Goal: Transaction & Acquisition: Purchase product/service

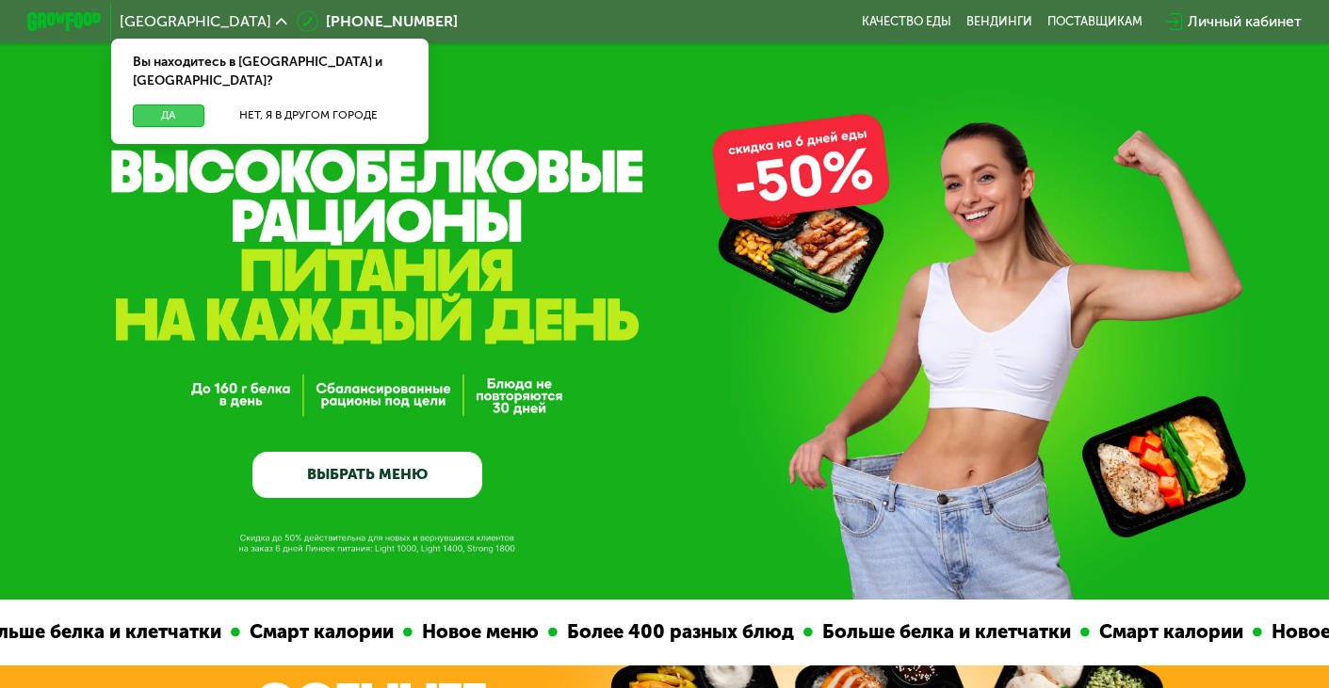
click at [160, 105] on button "Да" at bounding box center [169, 116] width 72 height 23
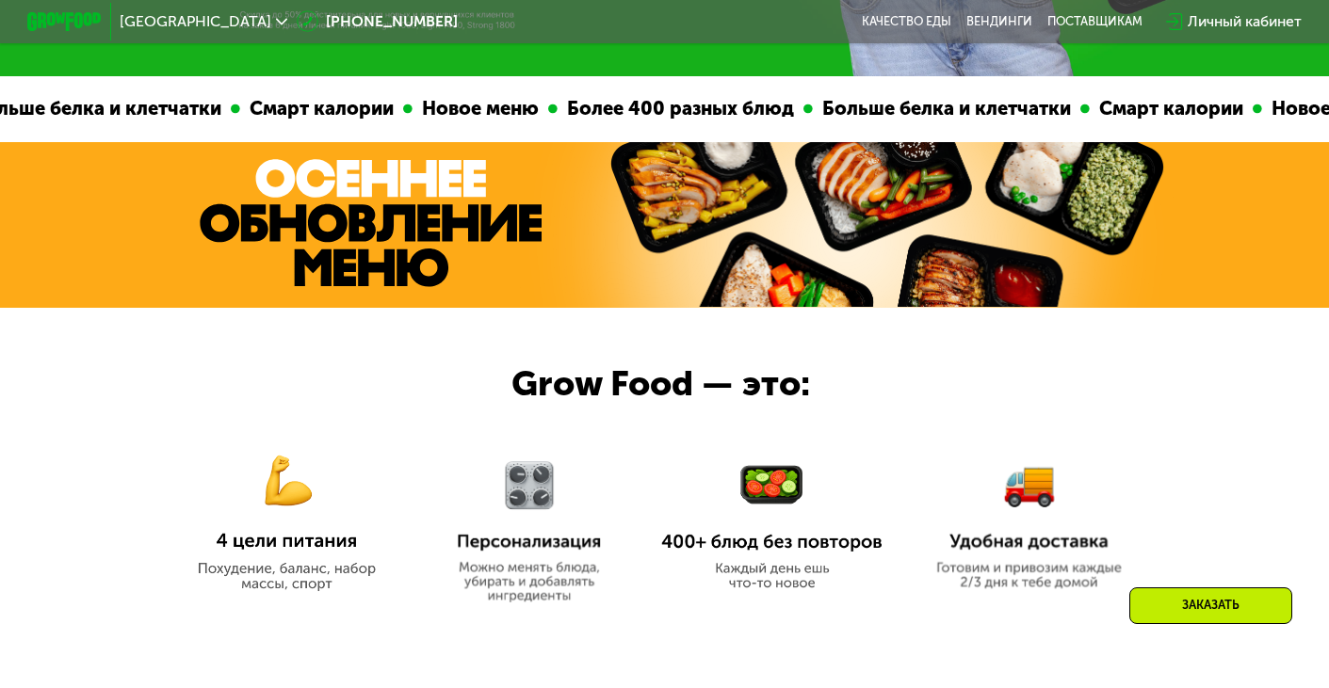
scroll to position [530, 0]
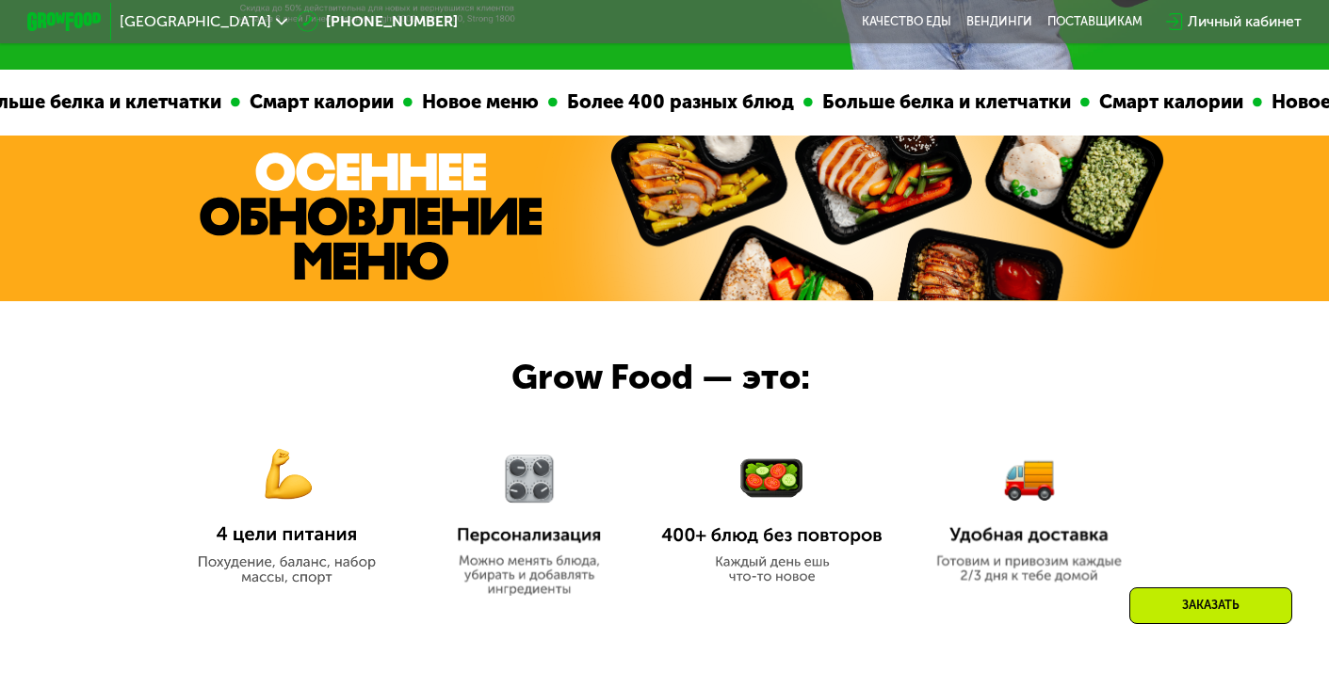
click at [315, 192] on img at bounding box center [371, 217] width 342 height 128
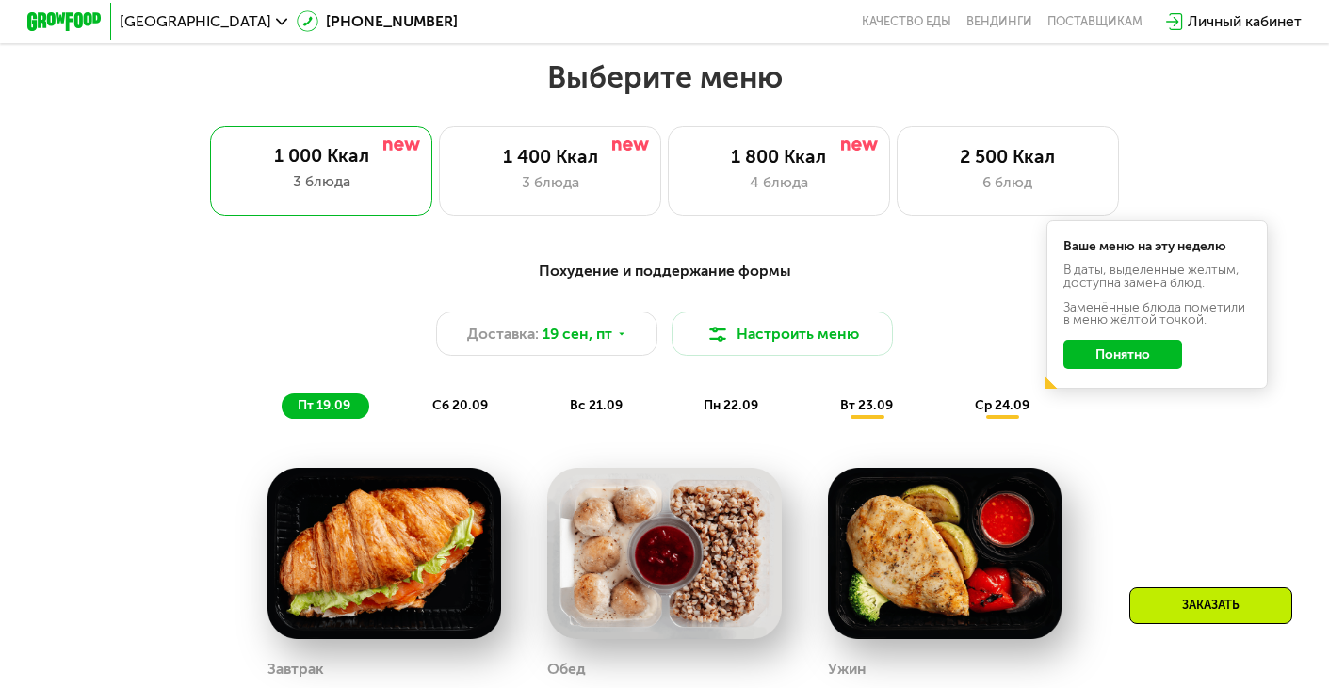
scroll to position [1161, 0]
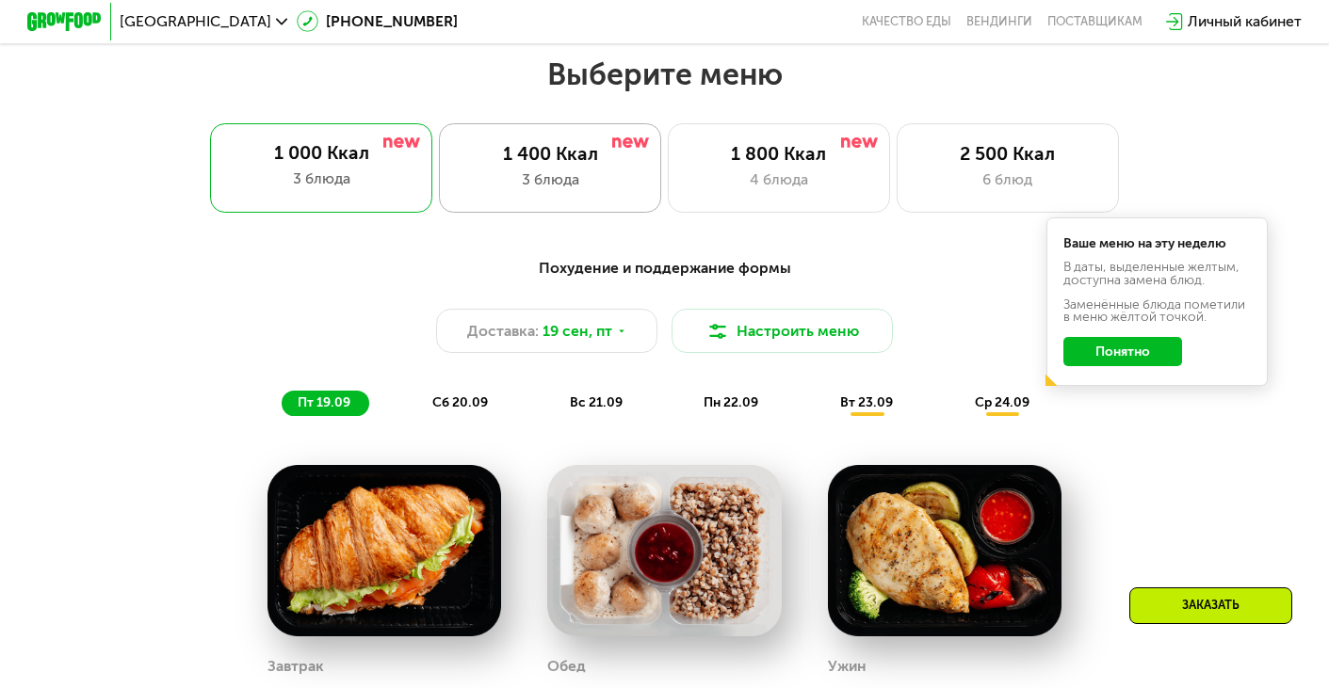
click at [572, 169] on div "3 блюда" at bounding box center [550, 180] width 183 height 23
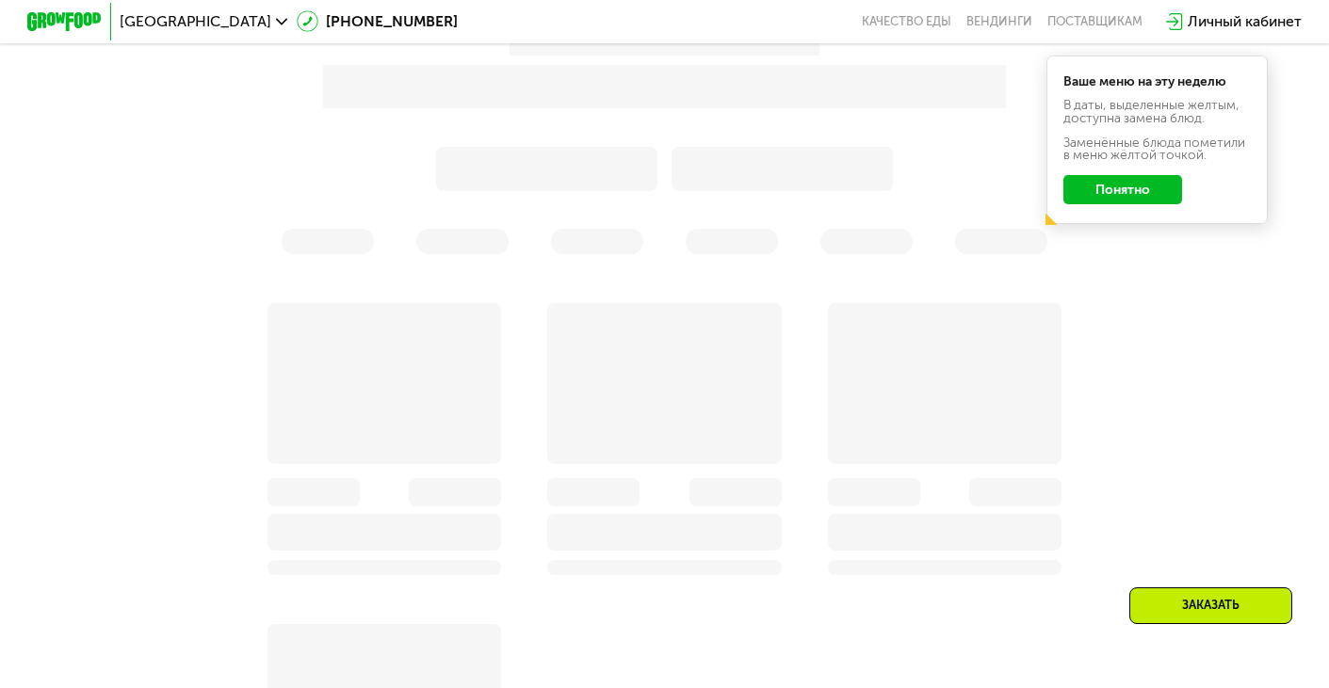
scroll to position [1386, 0]
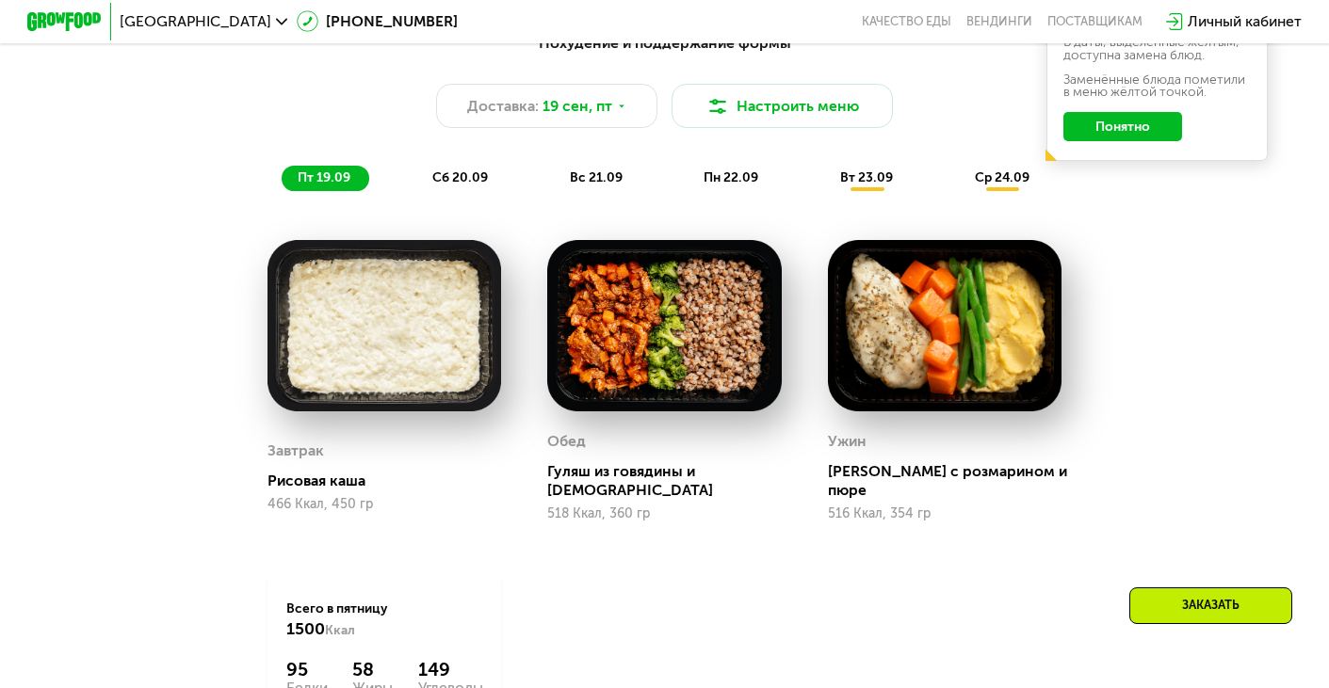
click at [423, 331] on img at bounding box center [384, 326] width 234 height 172
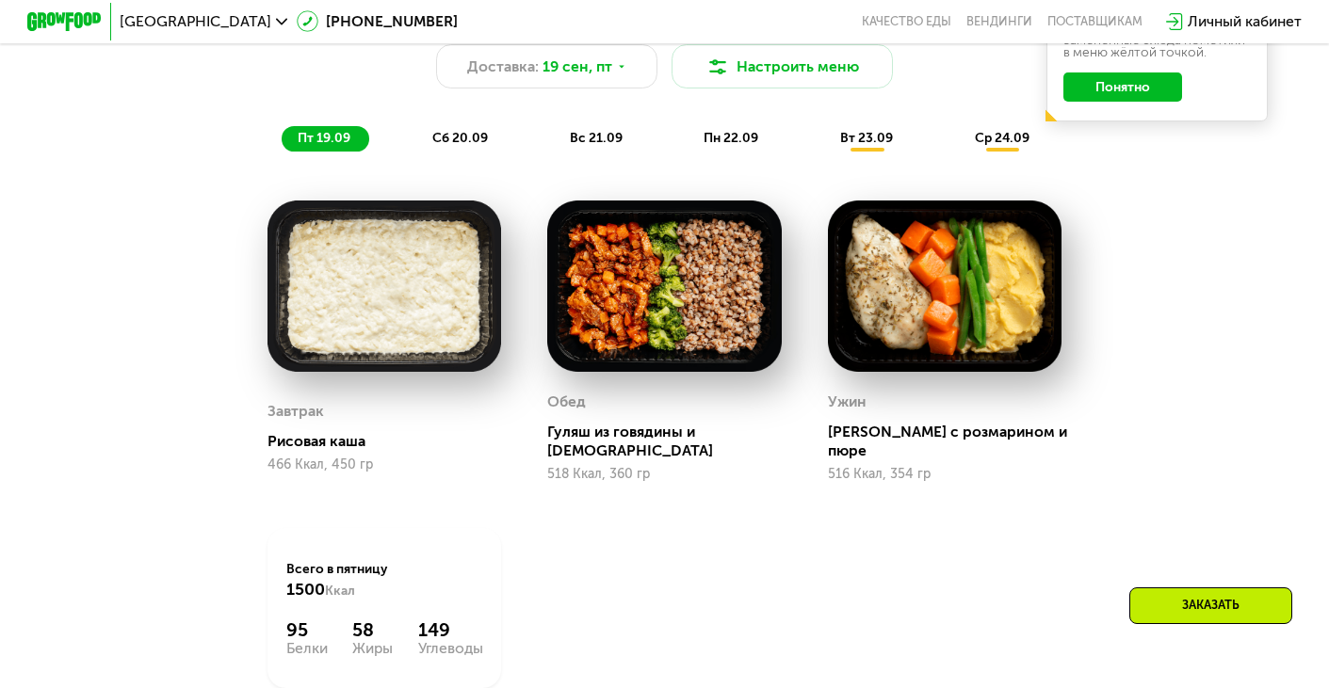
scroll to position [1423, 0]
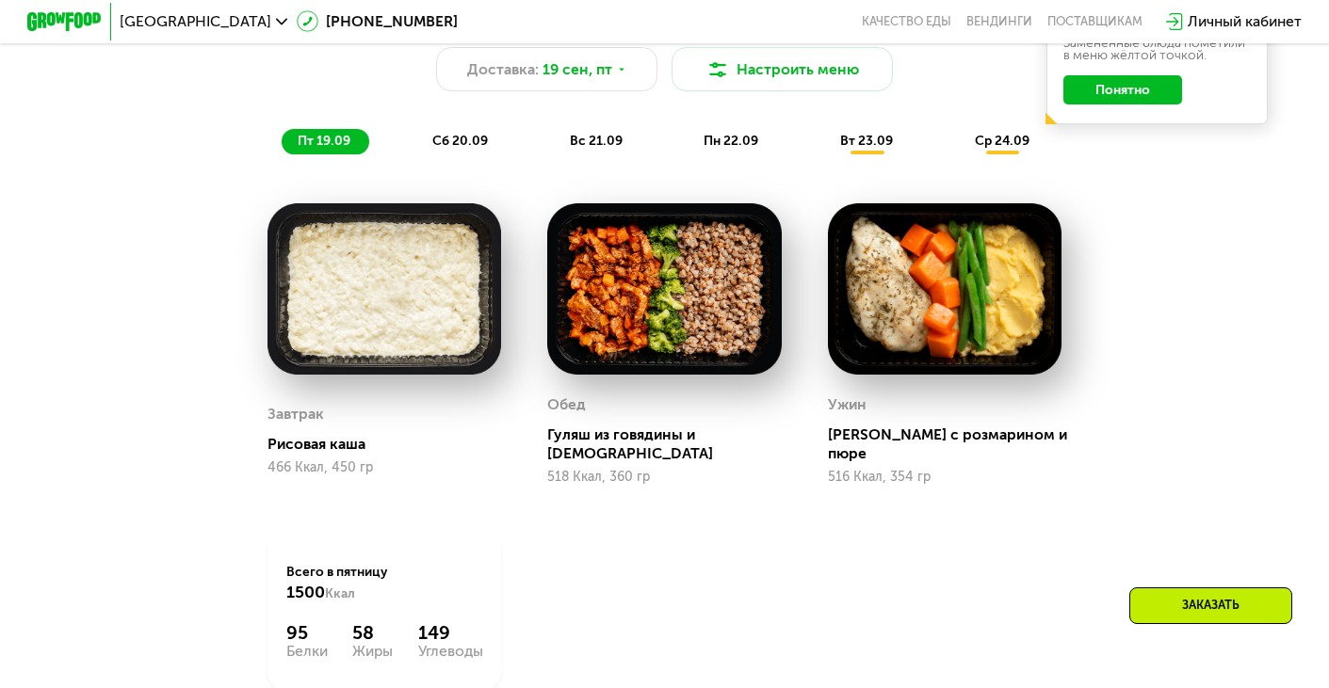
click at [465, 137] on span "сб 20.09" at bounding box center [460, 141] width 56 height 16
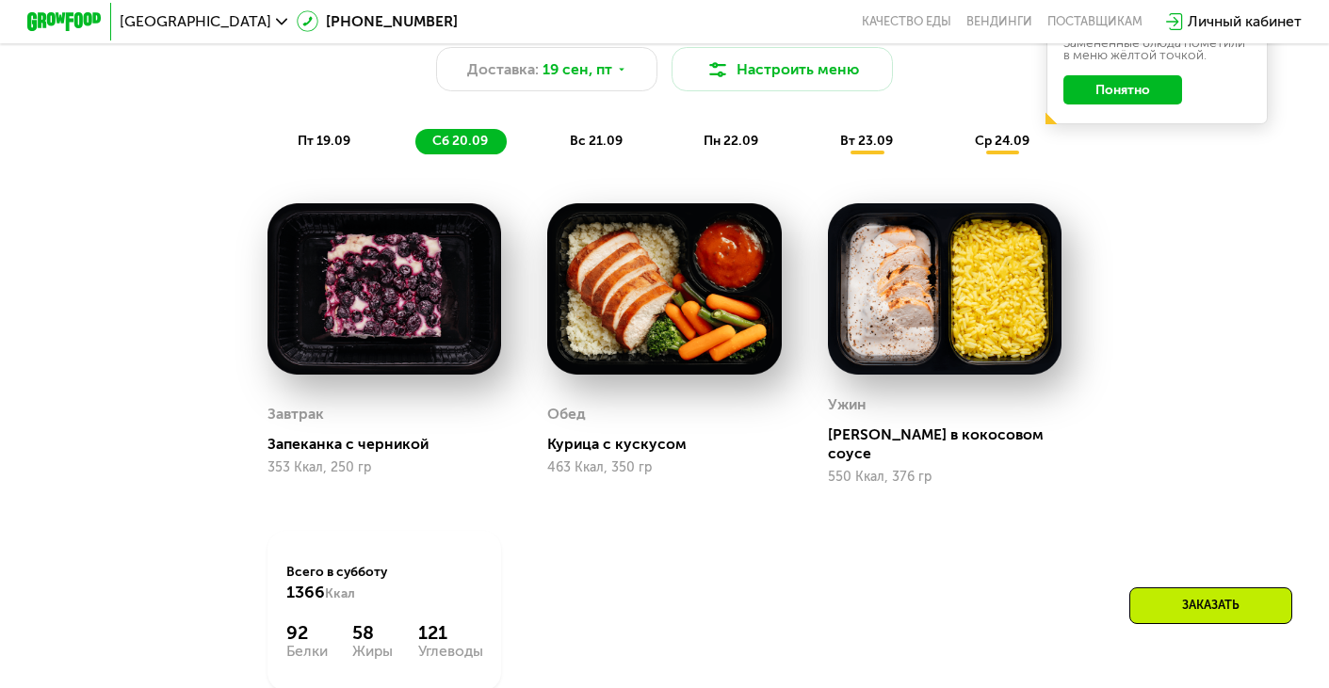
click at [562, 141] on div "вс 21.09" at bounding box center [597, 141] width 88 height 25
click at [459, 144] on span "сб 20.09" at bounding box center [460, 141] width 56 height 16
click at [566, 144] on div "вс 21.09" at bounding box center [597, 141] width 88 height 25
click at [461, 148] on span "сб 20.09" at bounding box center [460, 141] width 56 height 16
click at [584, 149] on div "вс 21.09" at bounding box center [597, 141] width 88 height 25
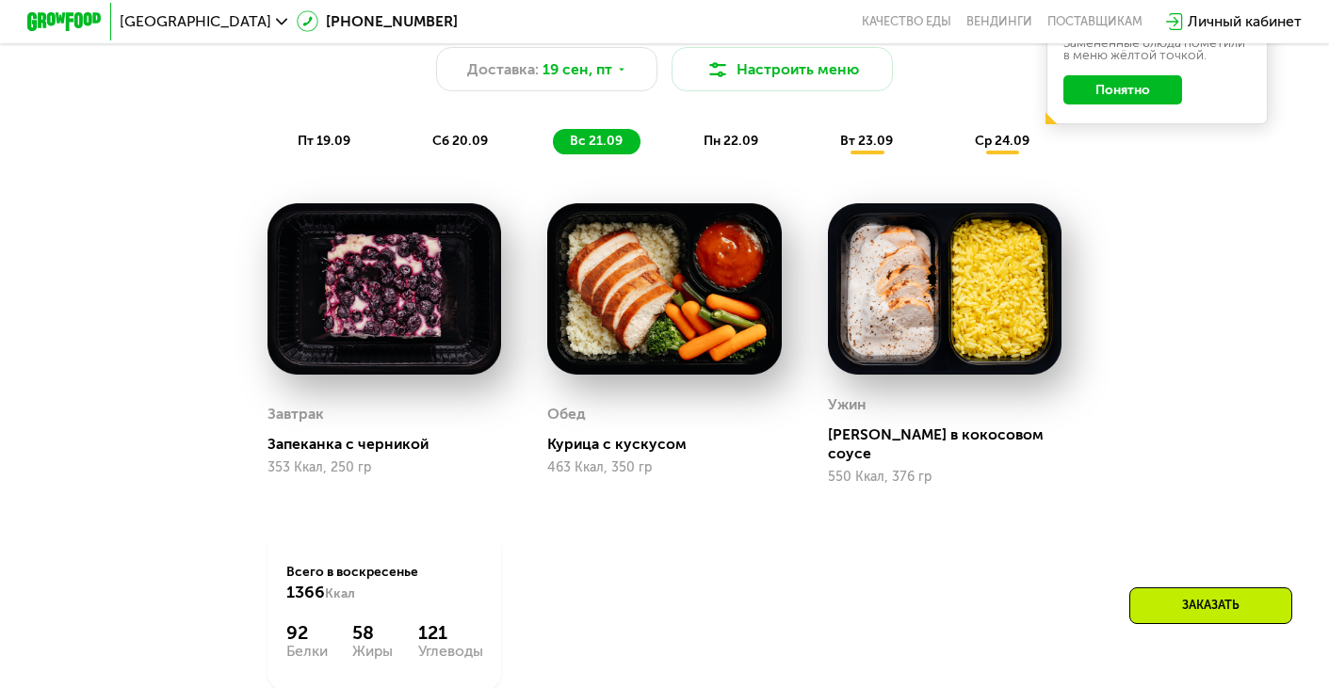
click at [709, 159] on div "Похудение и поддержание формы Доставка: [DATE] Настроить меню пт 19.09 сб 20.09…" at bounding box center [664, 75] width 1115 height 182
click at [715, 153] on div "пн 22.09" at bounding box center [731, 141] width 89 height 25
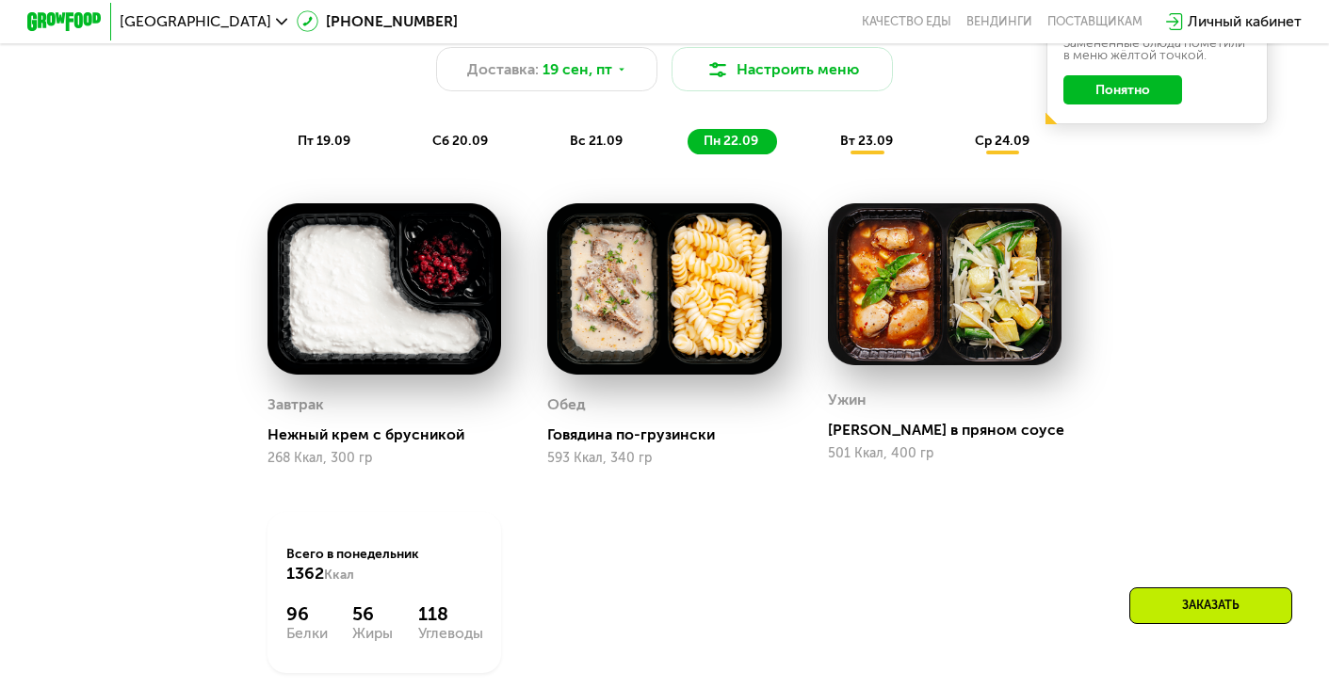
click at [315, 360] on img at bounding box center [384, 289] width 234 height 172
click at [311, 429] on div "Нежный крем с брусникой" at bounding box center [391, 435] width 249 height 19
click at [296, 412] on div "Завтрак" at bounding box center [295, 404] width 56 height 27
click at [847, 152] on div "вт 23.09" at bounding box center [867, 141] width 88 height 25
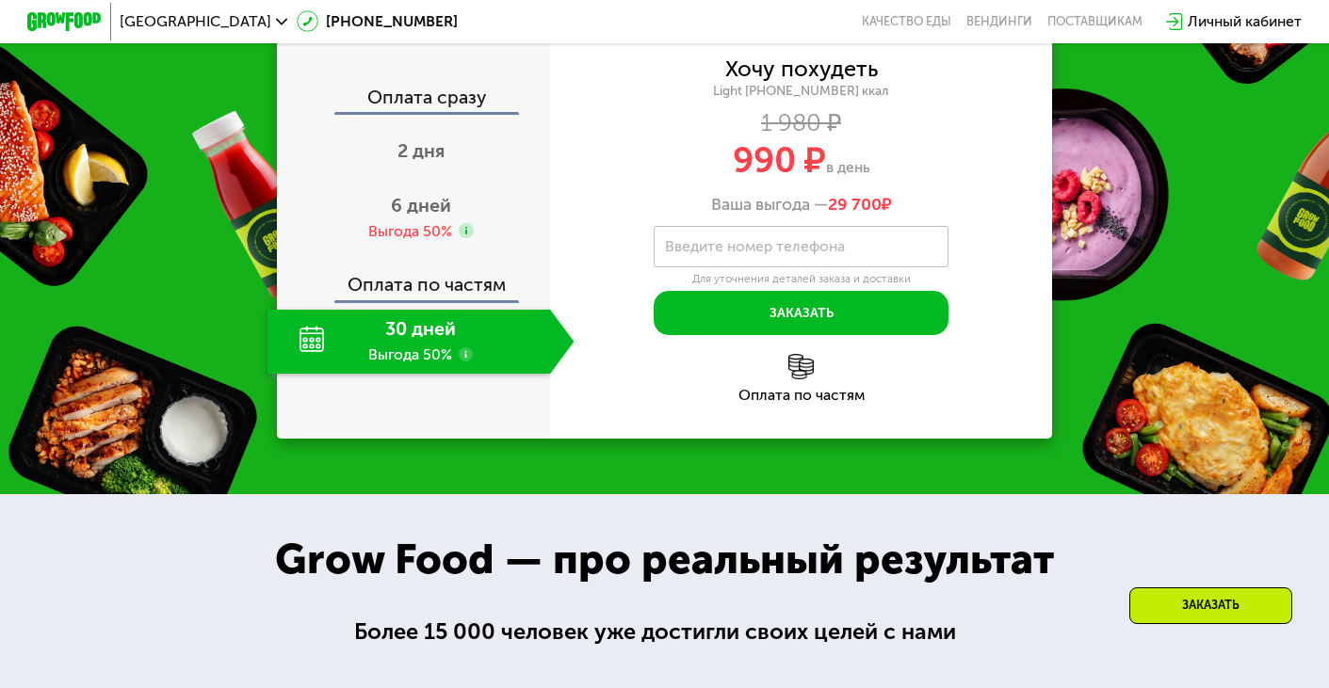
scroll to position [2443, 0]
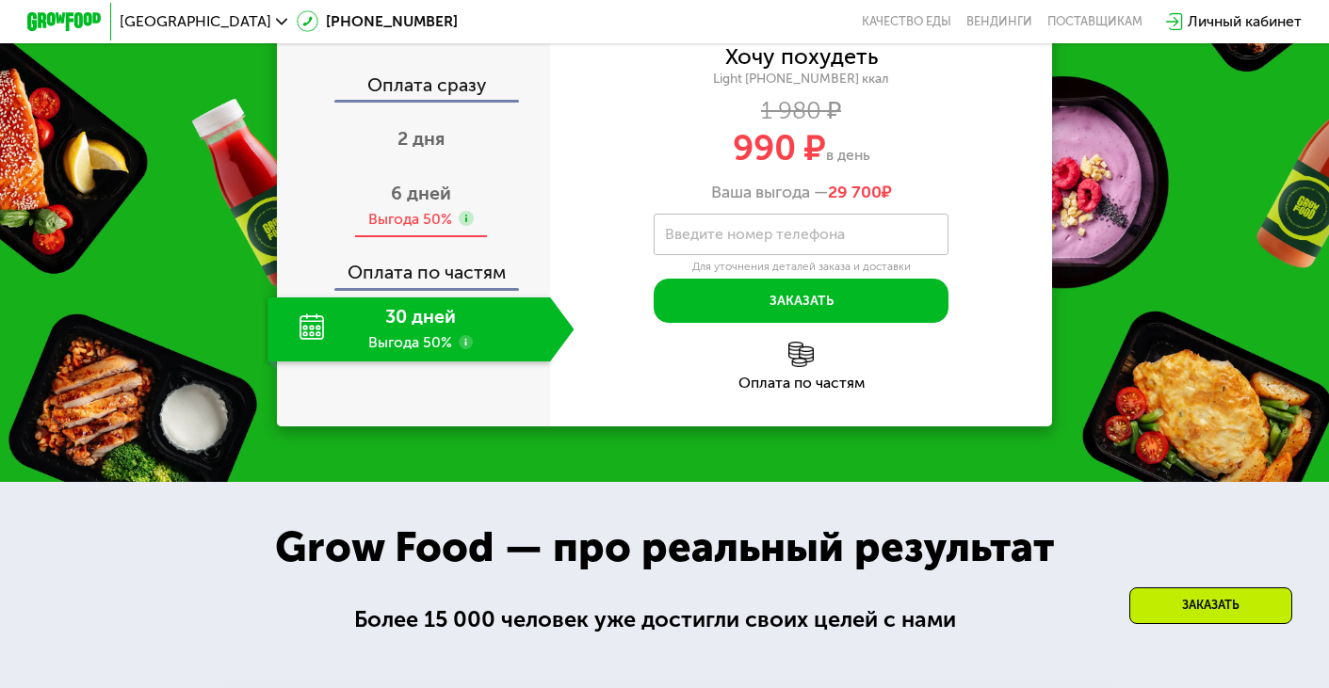
click at [471, 217] on use at bounding box center [466, 218] width 15 height 15
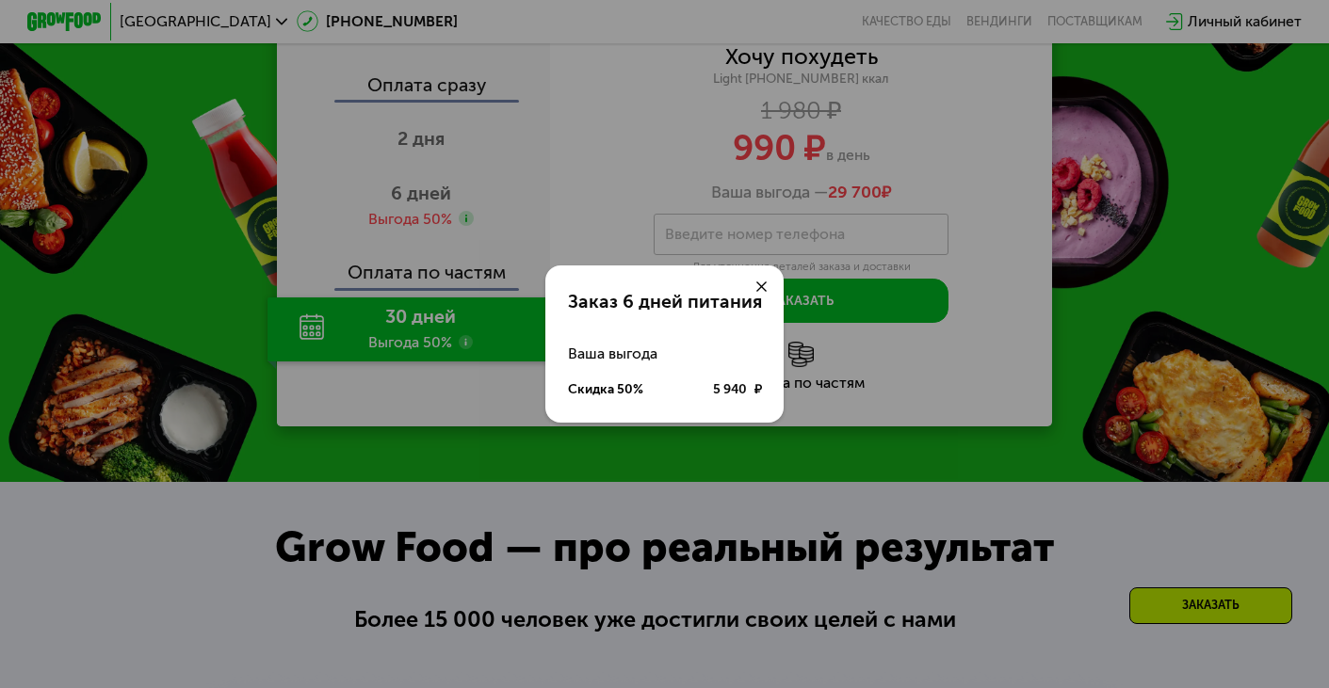
click at [762, 283] on use at bounding box center [761, 287] width 11 height 11
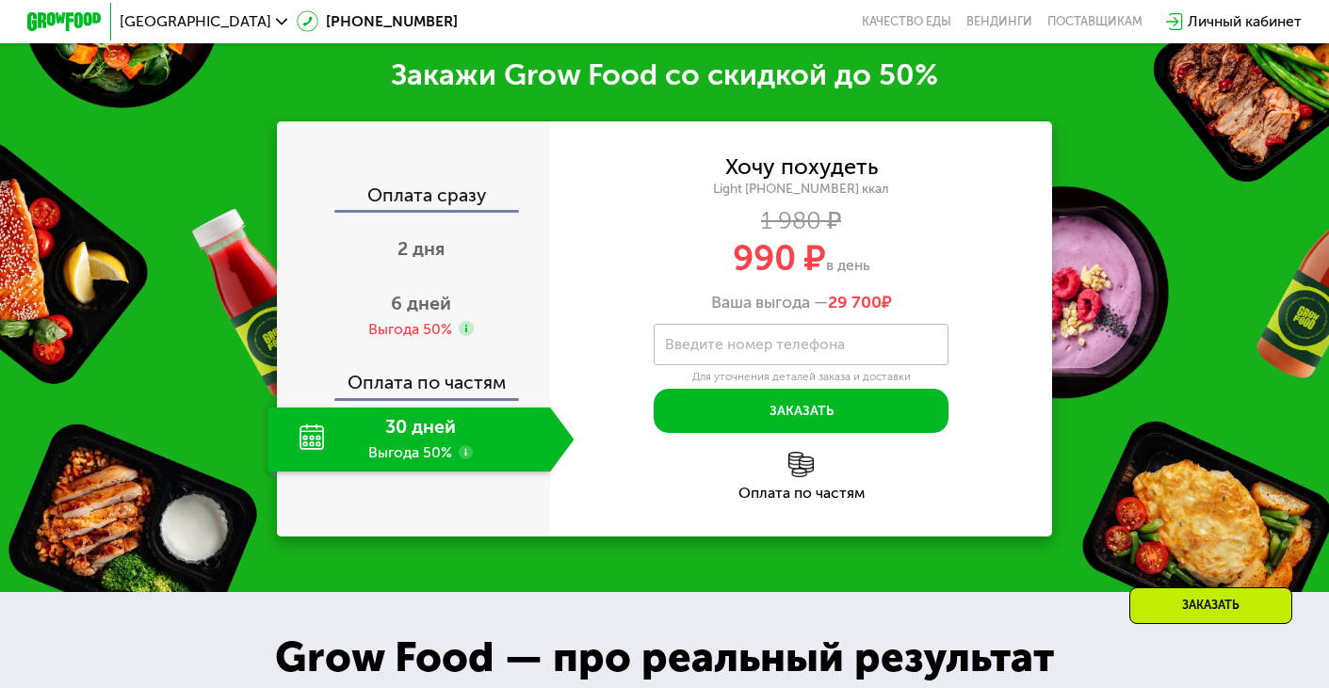
scroll to position [2327, 0]
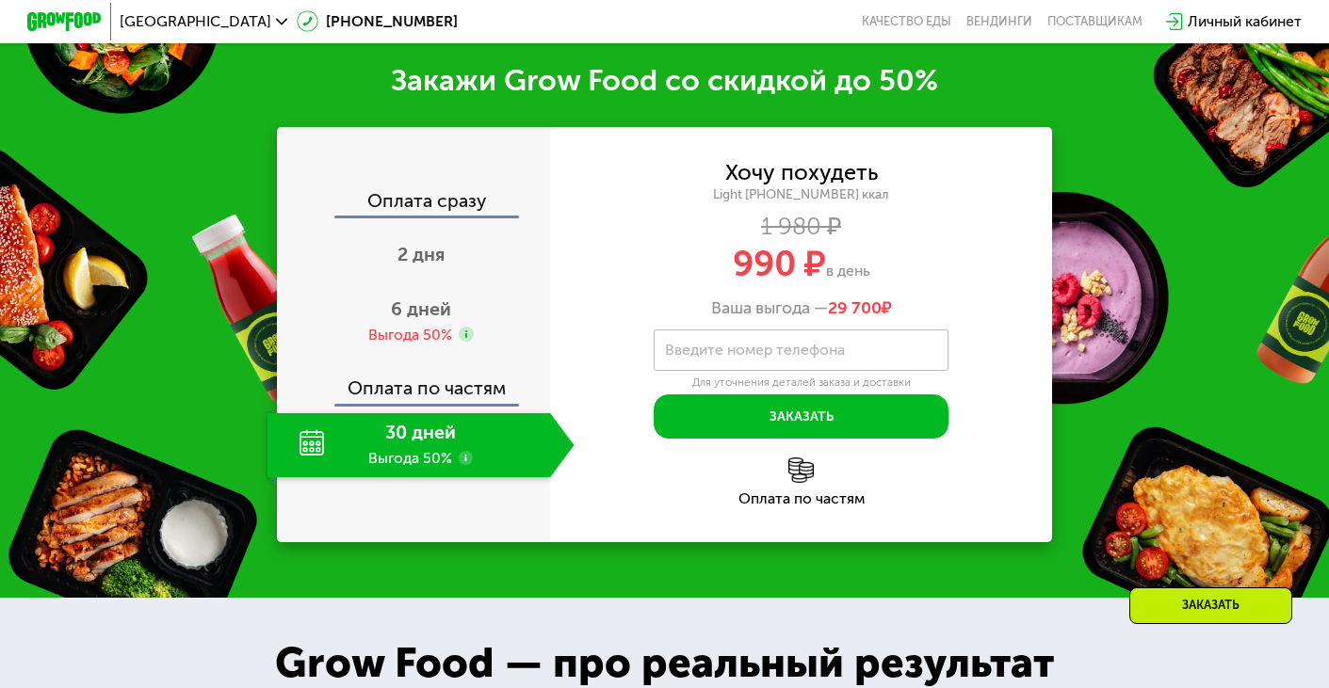
drag, startPoint x: 435, startPoint y: 328, endPoint x: 443, endPoint y: 399, distance: 72.1
click at [443, 398] on div "Оплата сразу 2 дня 6 дней Выгода 50% Оплата по частям 30 дней Выгода 50%" at bounding box center [413, 335] width 273 height 286
click at [447, 443] on div "30 дней Выгода 50%" at bounding box center [408, 445] width 282 height 65
click at [310, 440] on div "30 дней Выгода 50%" at bounding box center [408, 445] width 282 height 65
click at [480, 441] on div "30 дней Выгода 50%" at bounding box center [408, 445] width 282 height 65
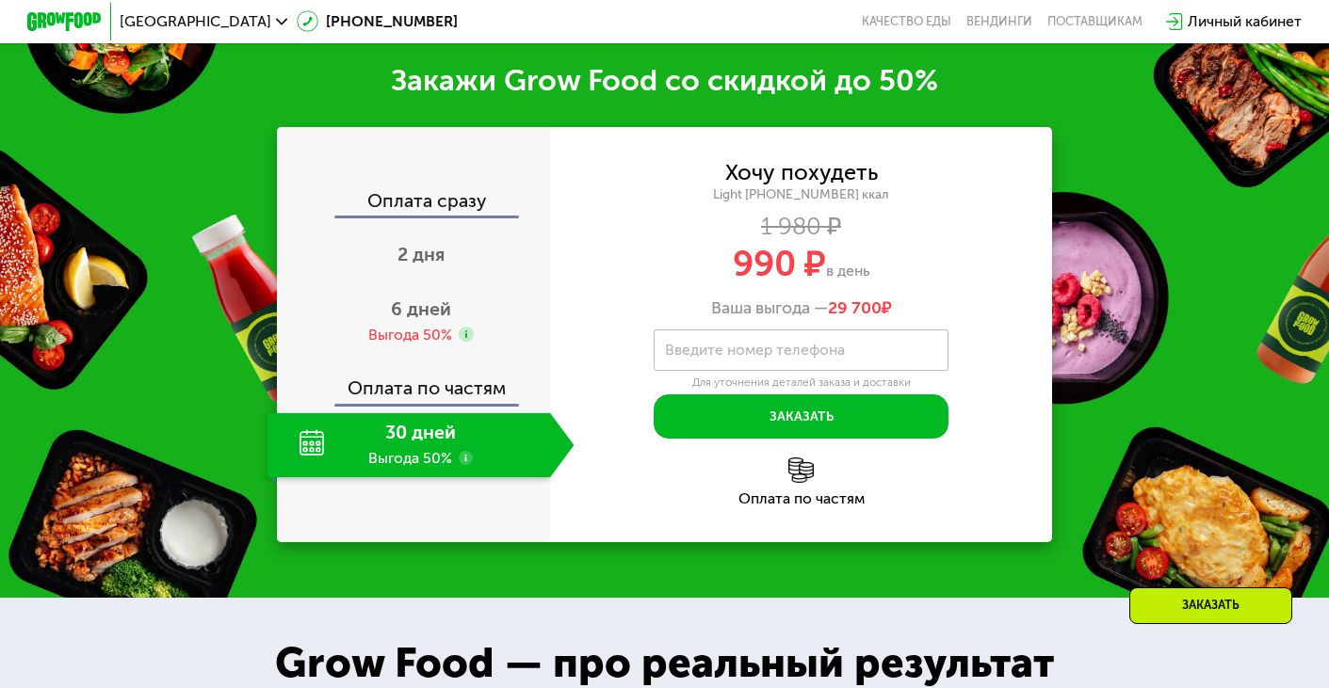
click at [469, 458] on use at bounding box center [466, 458] width 15 height 15
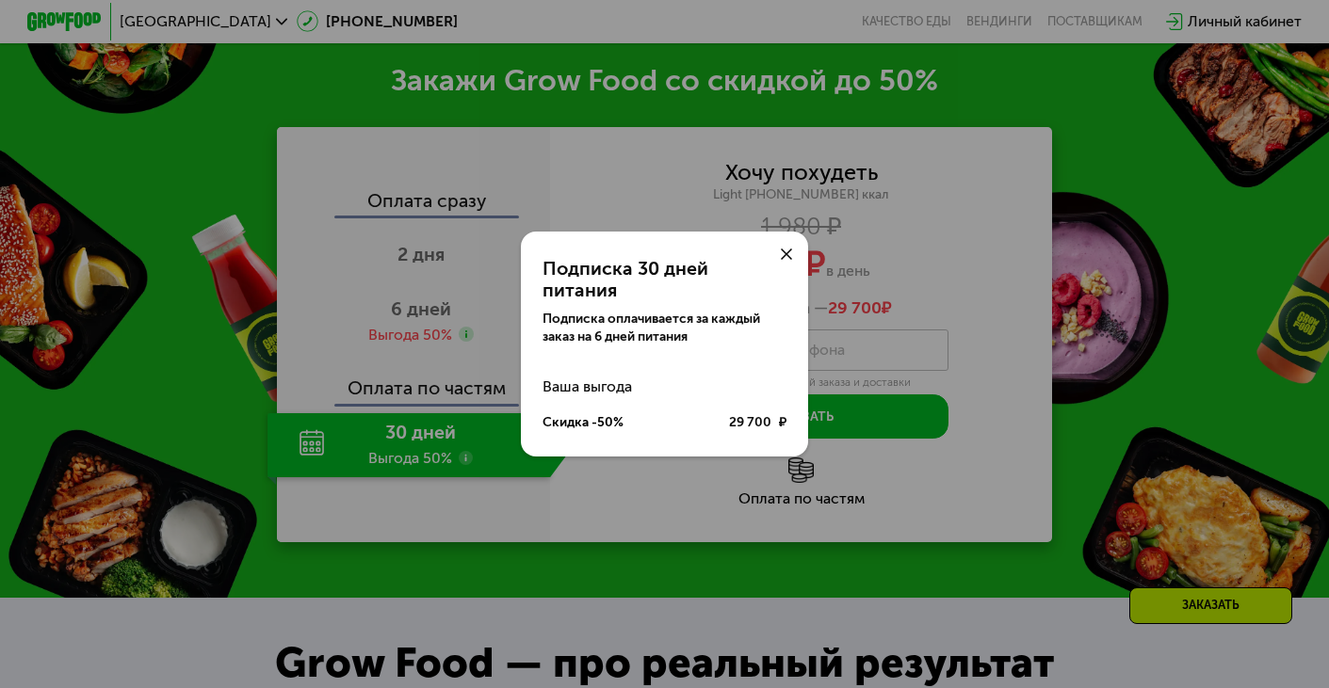
click at [784, 260] on icon at bounding box center [786, 254] width 11 height 11
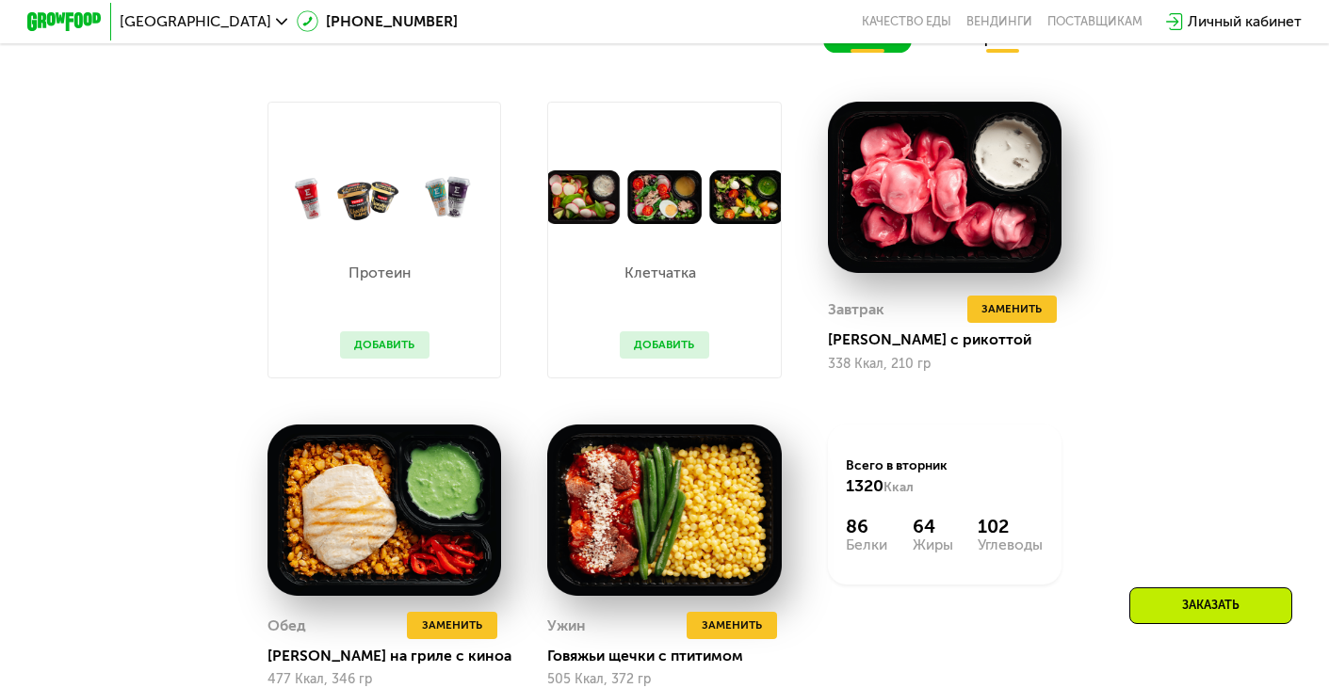
scroll to position [1523, 0]
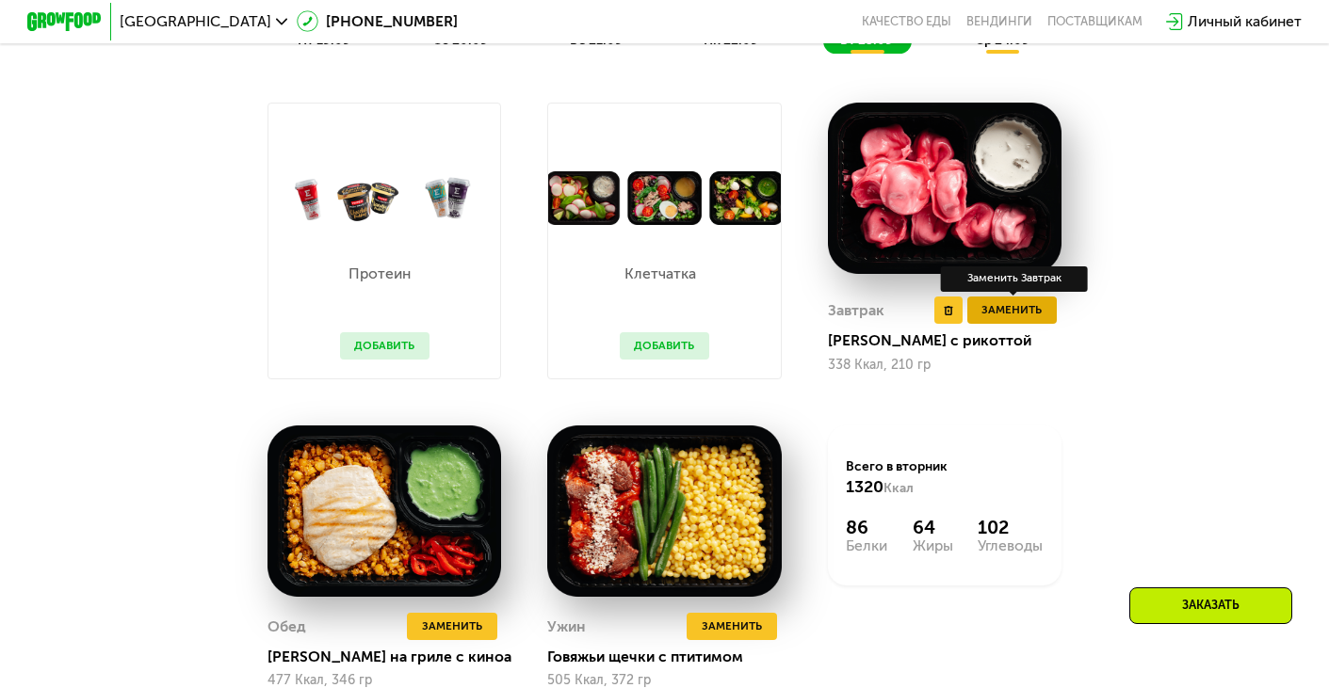
click at [1014, 314] on span "Заменить" at bounding box center [1011, 310] width 60 height 19
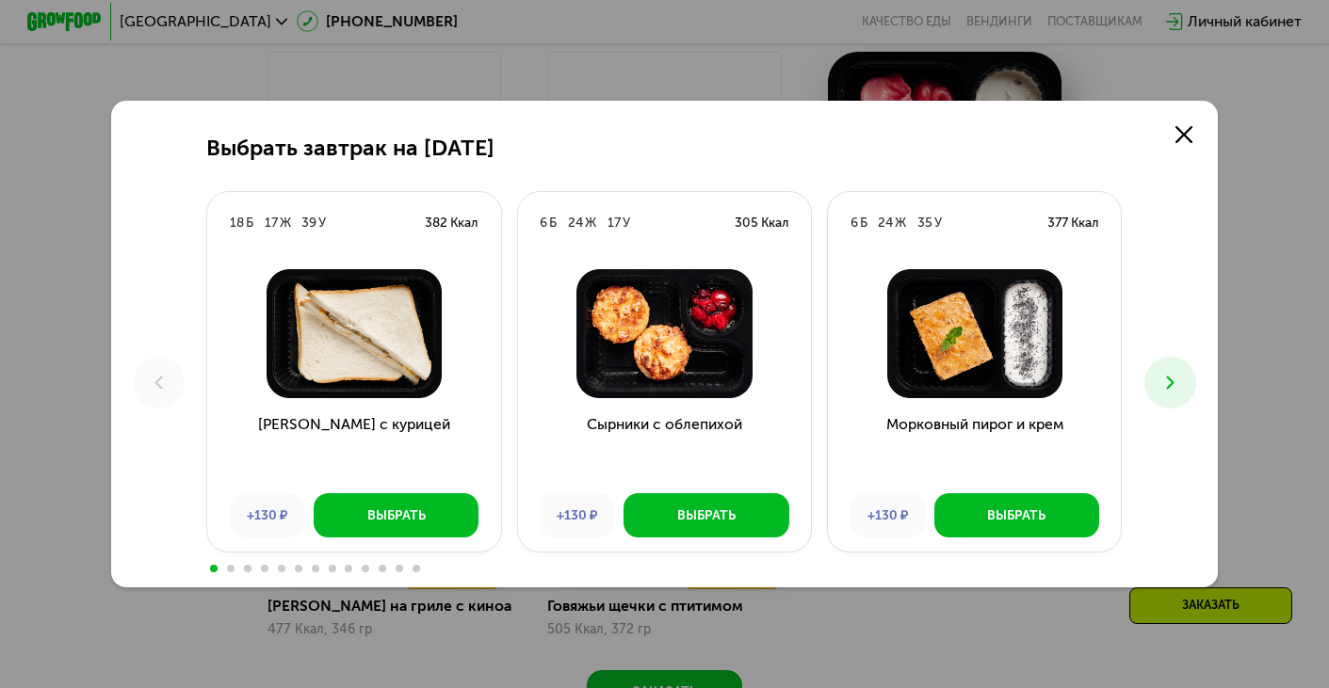
scroll to position [1583, 0]
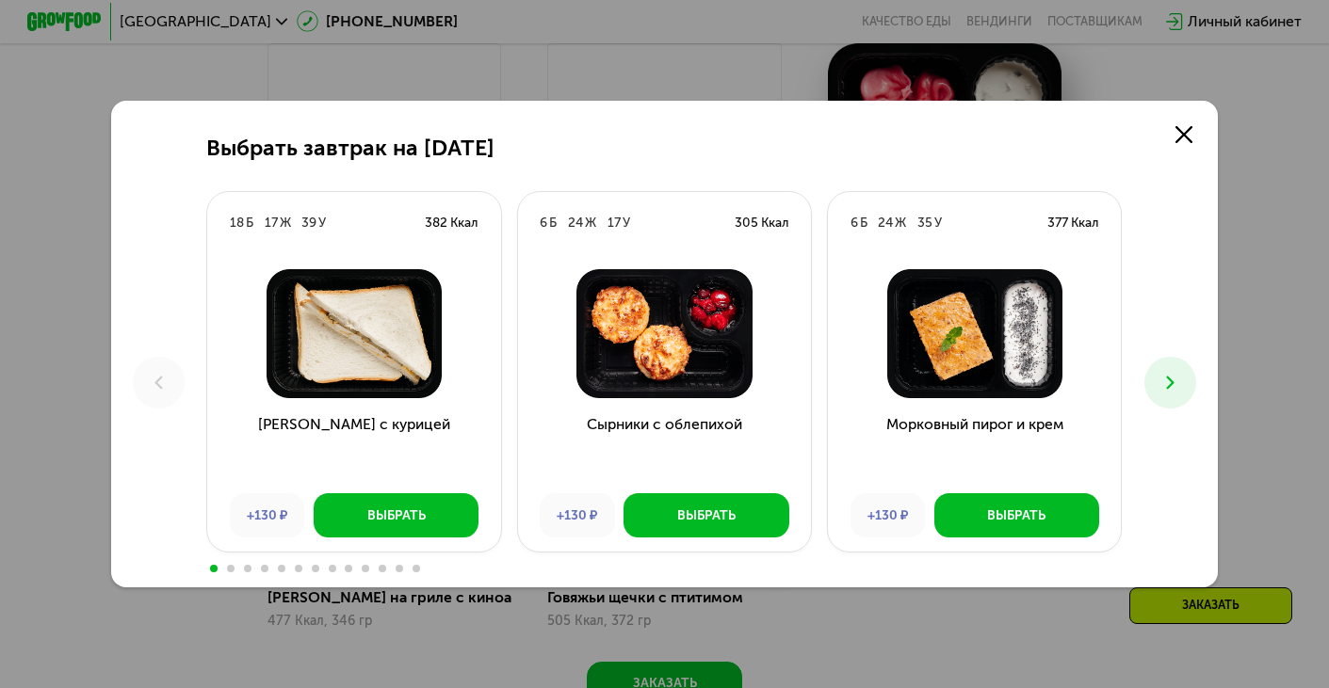
click at [1183, 379] on button at bounding box center [1170, 383] width 52 height 52
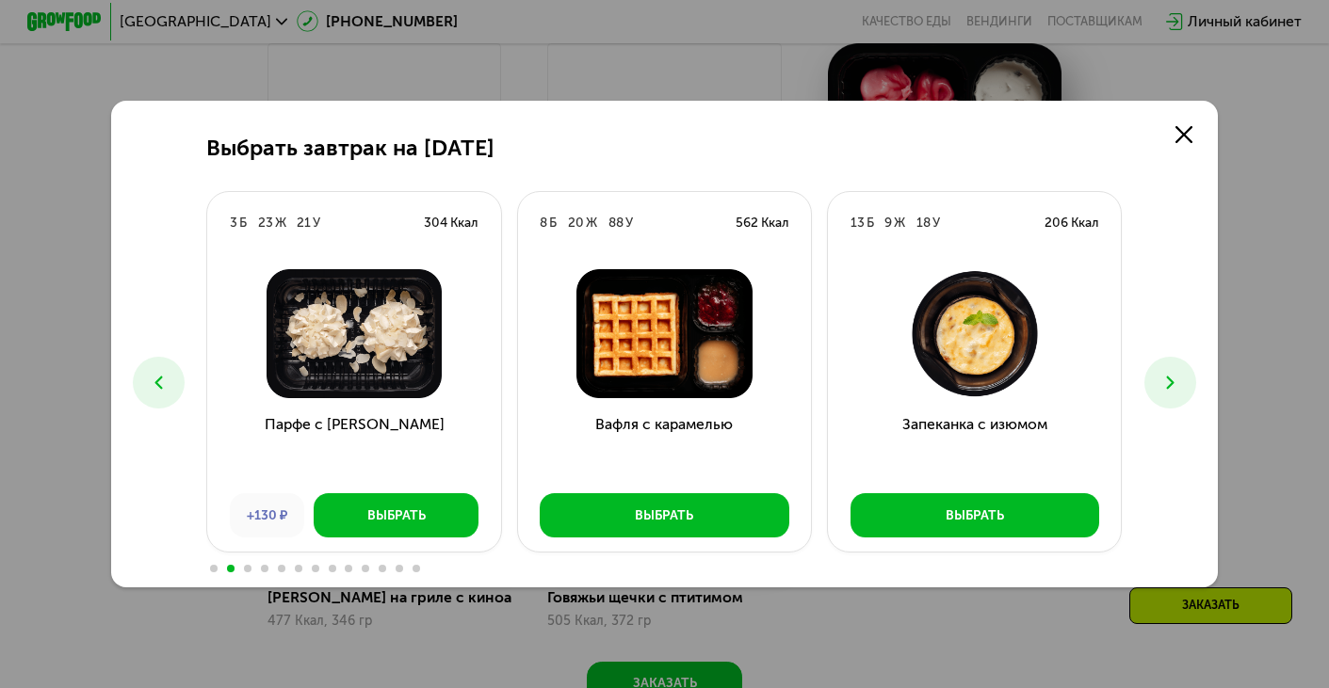
click at [646, 335] on img at bounding box center [664, 333] width 264 height 129
click at [1182, 375] on button at bounding box center [1170, 383] width 52 height 52
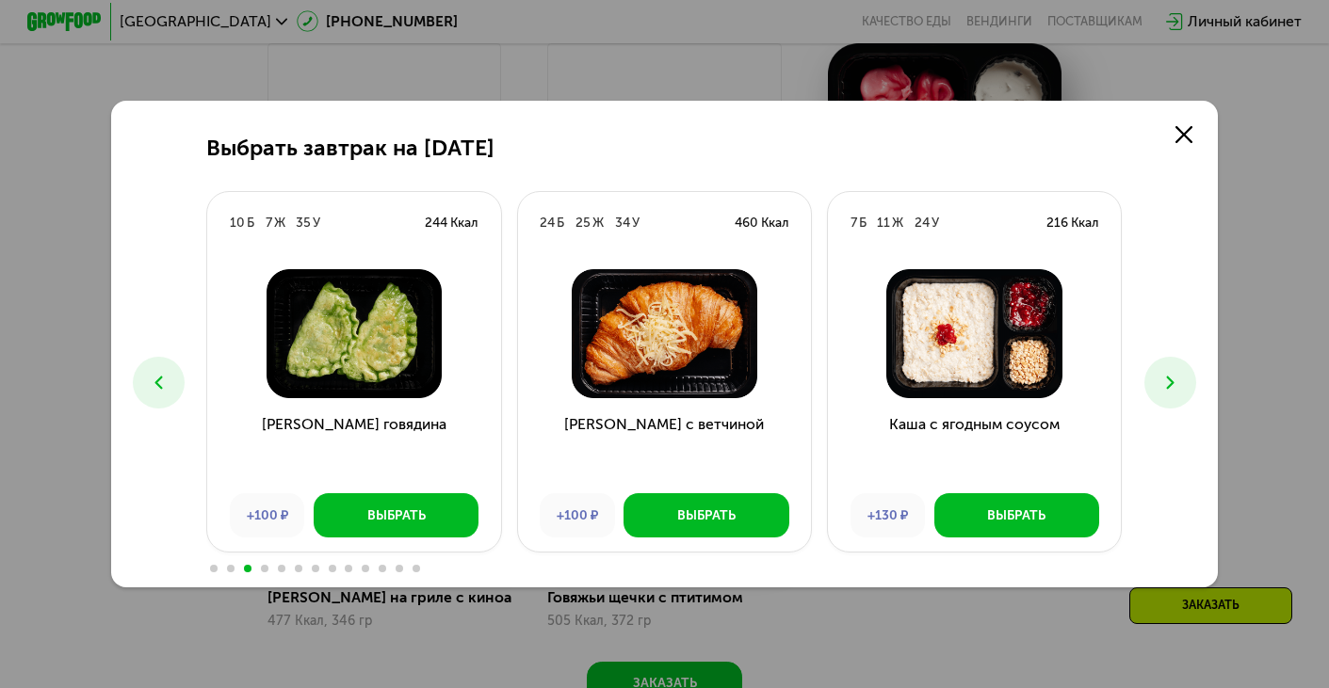
click at [1182, 373] on button at bounding box center [1170, 383] width 52 height 52
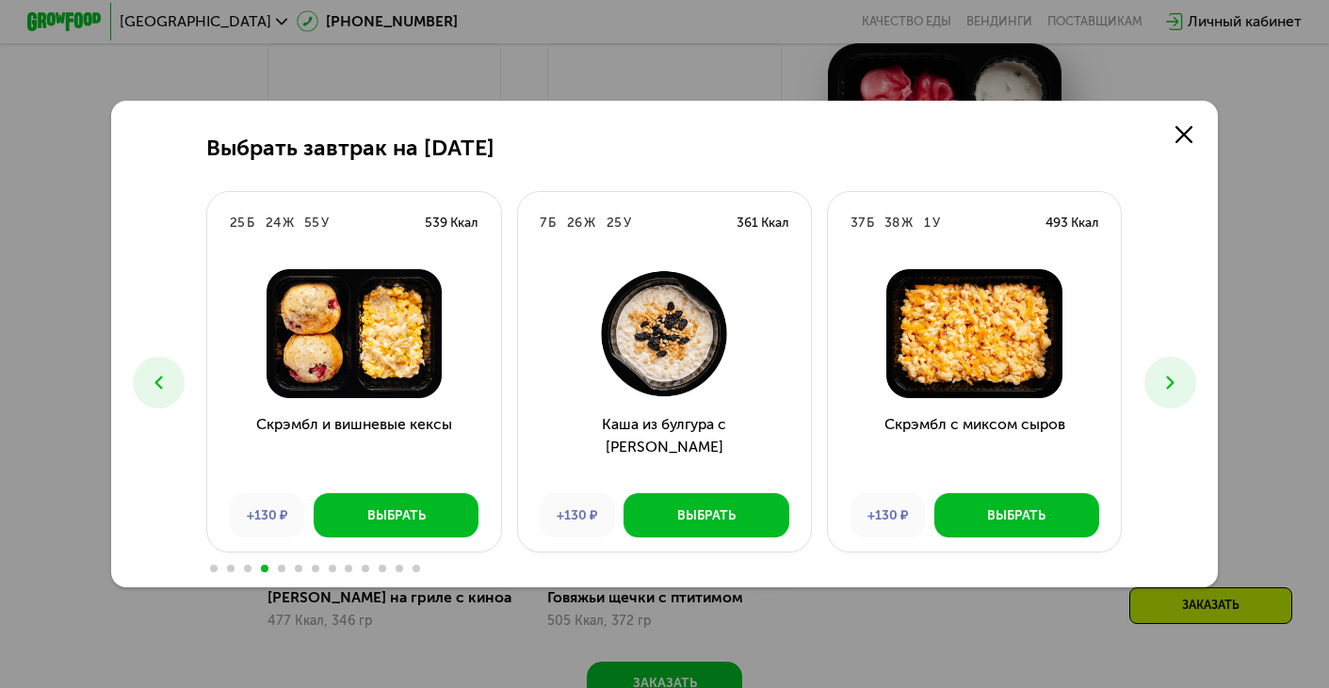
click at [1182, 373] on button at bounding box center [1170, 383] width 52 height 52
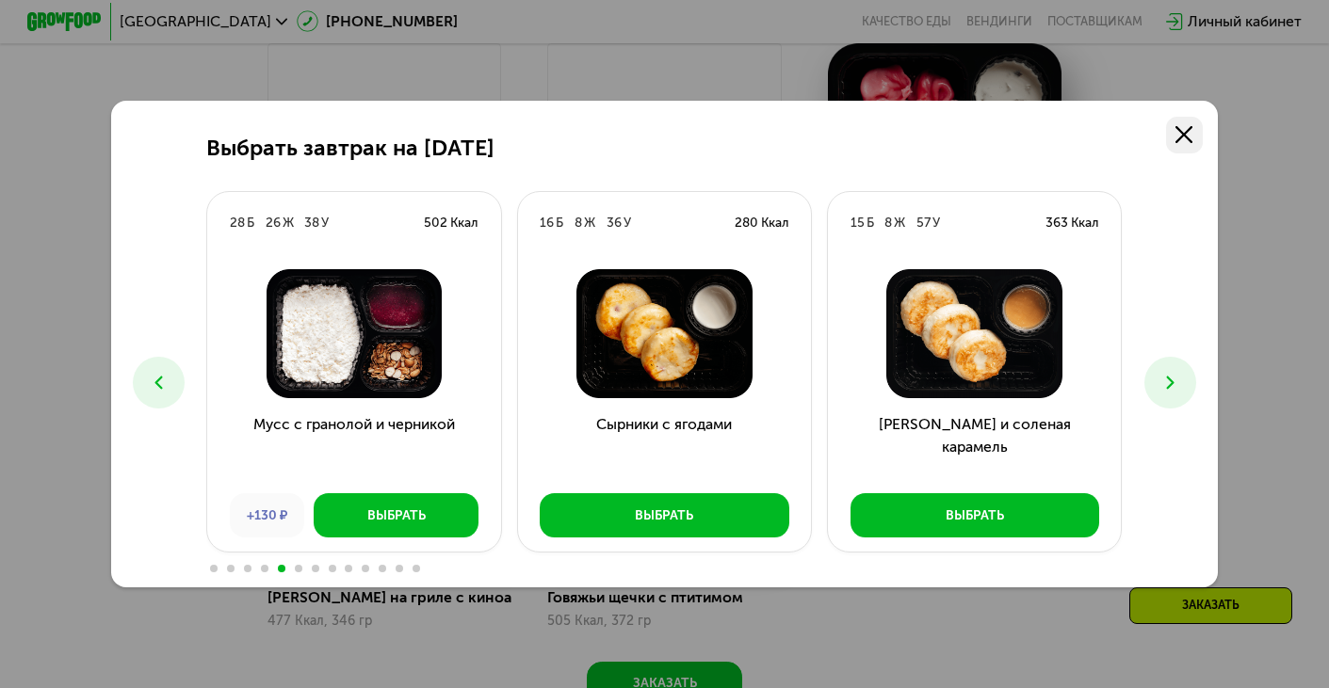
click at [1178, 141] on use at bounding box center [1183, 134] width 17 height 17
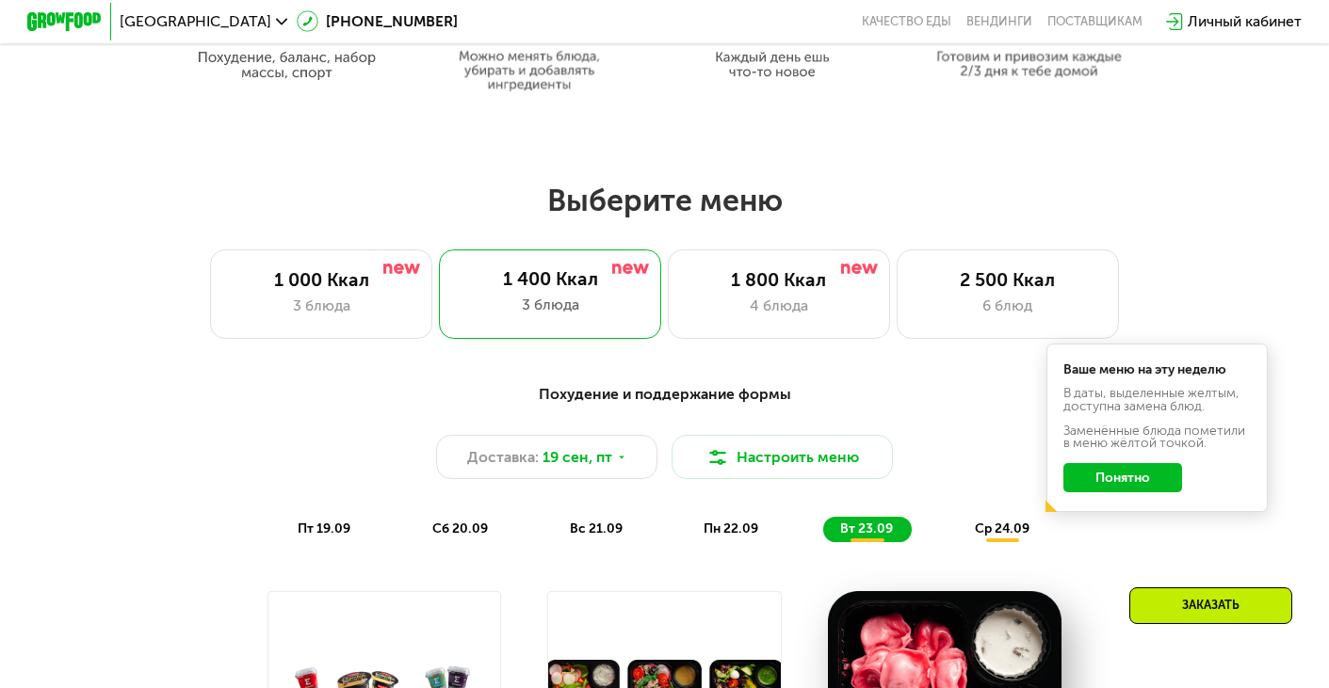
scroll to position [1019, 0]
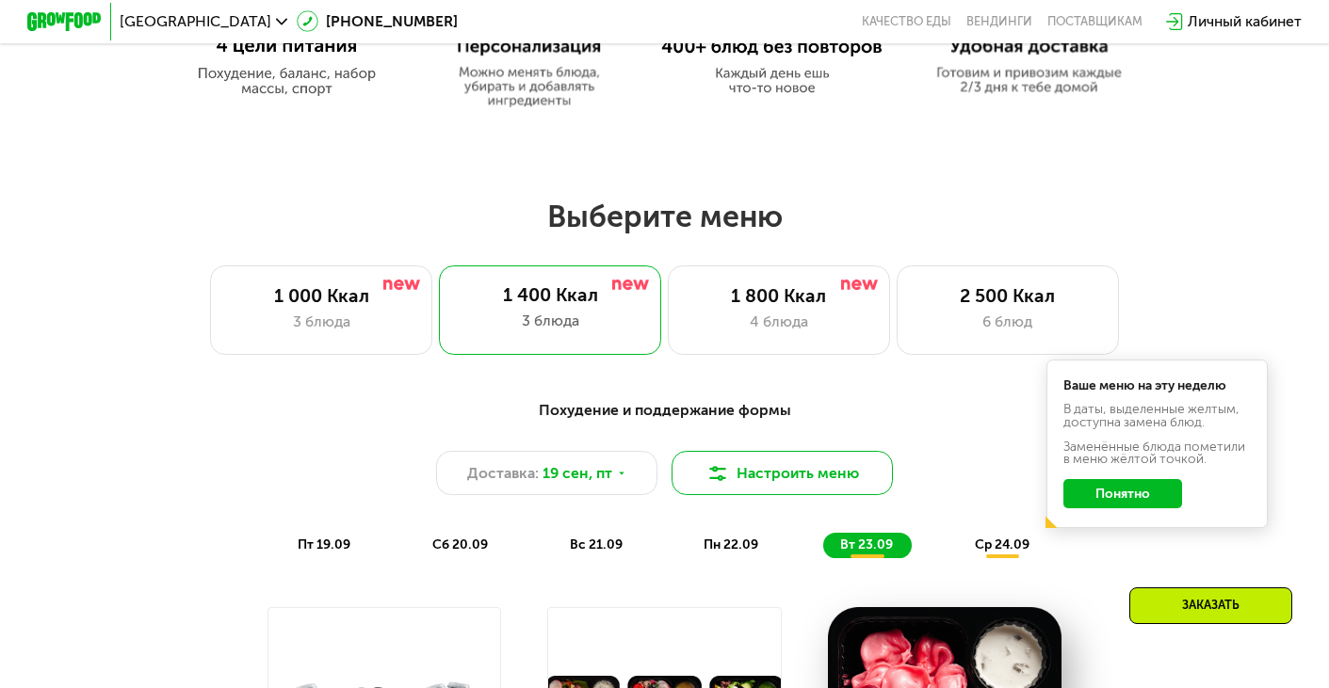
click at [791, 470] on button "Настроить меню" at bounding box center [781, 473] width 221 height 44
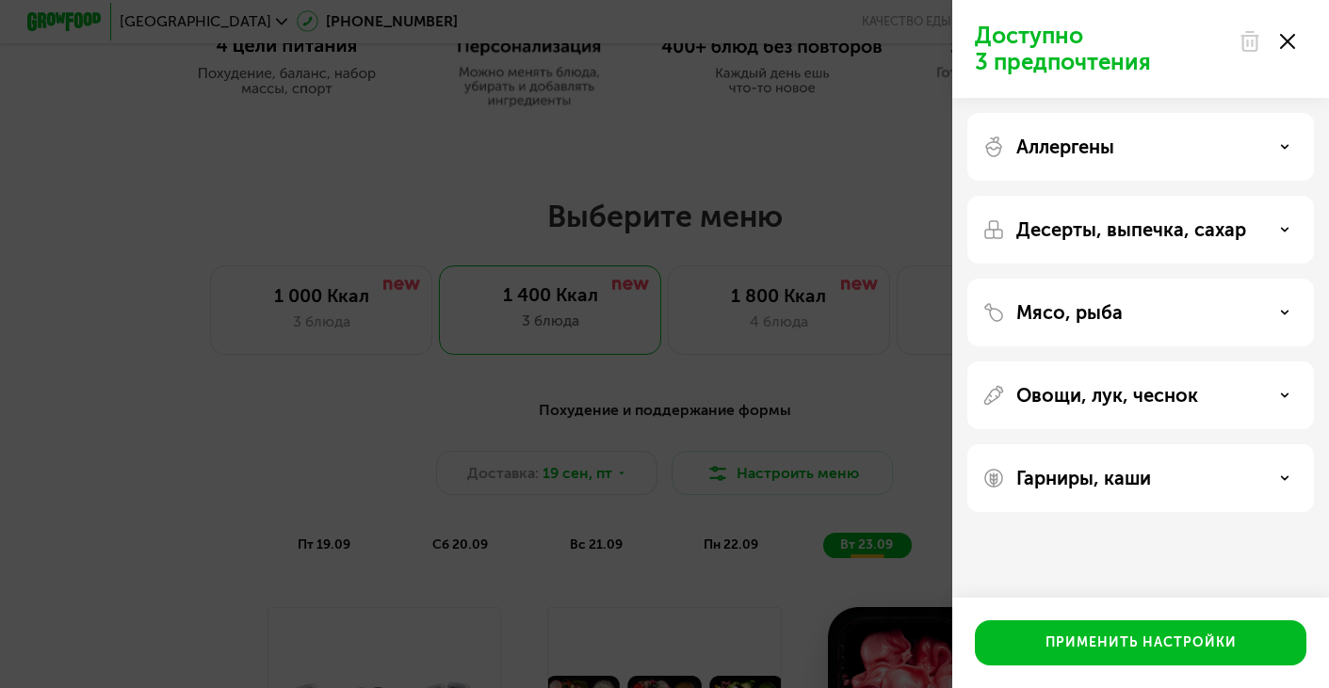
click at [1210, 142] on div "Аллергены" at bounding box center [1140, 147] width 316 height 23
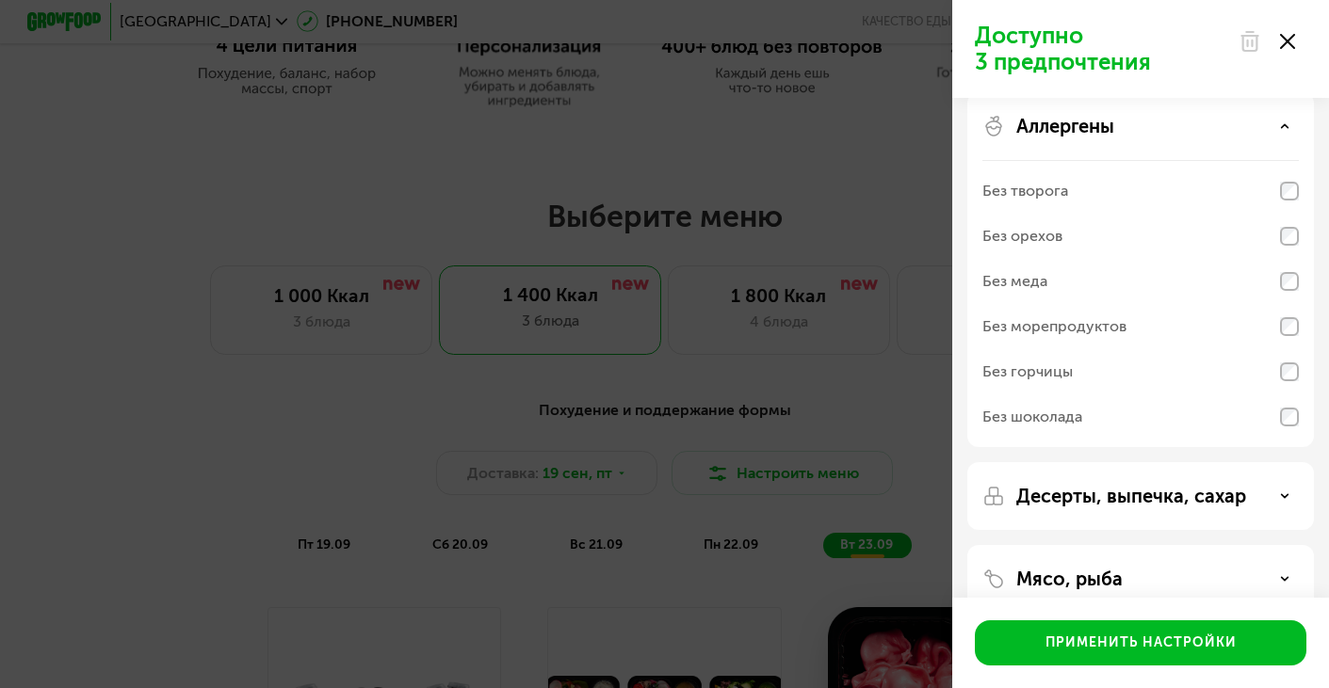
scroll to position [102, 0]
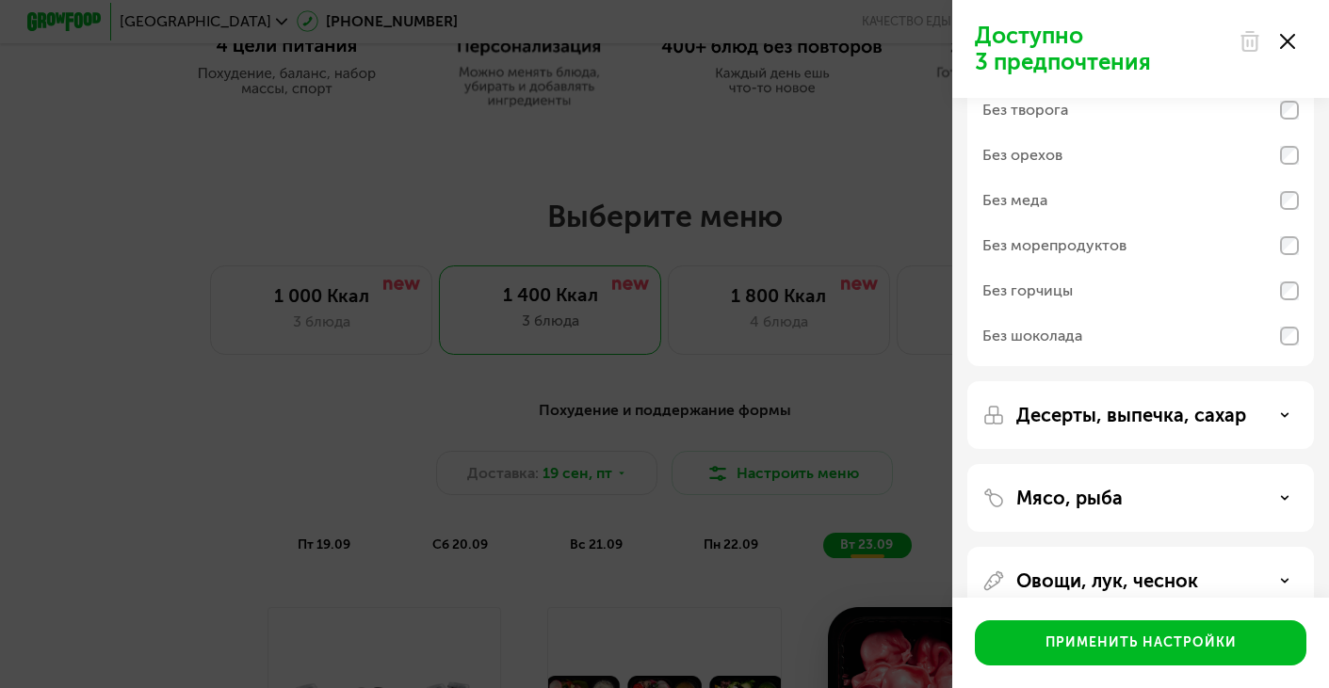
click at [1198, 417] on p "Десерты, выпечка, сахар" at bounding box center [1131, 415] width 230 height 23
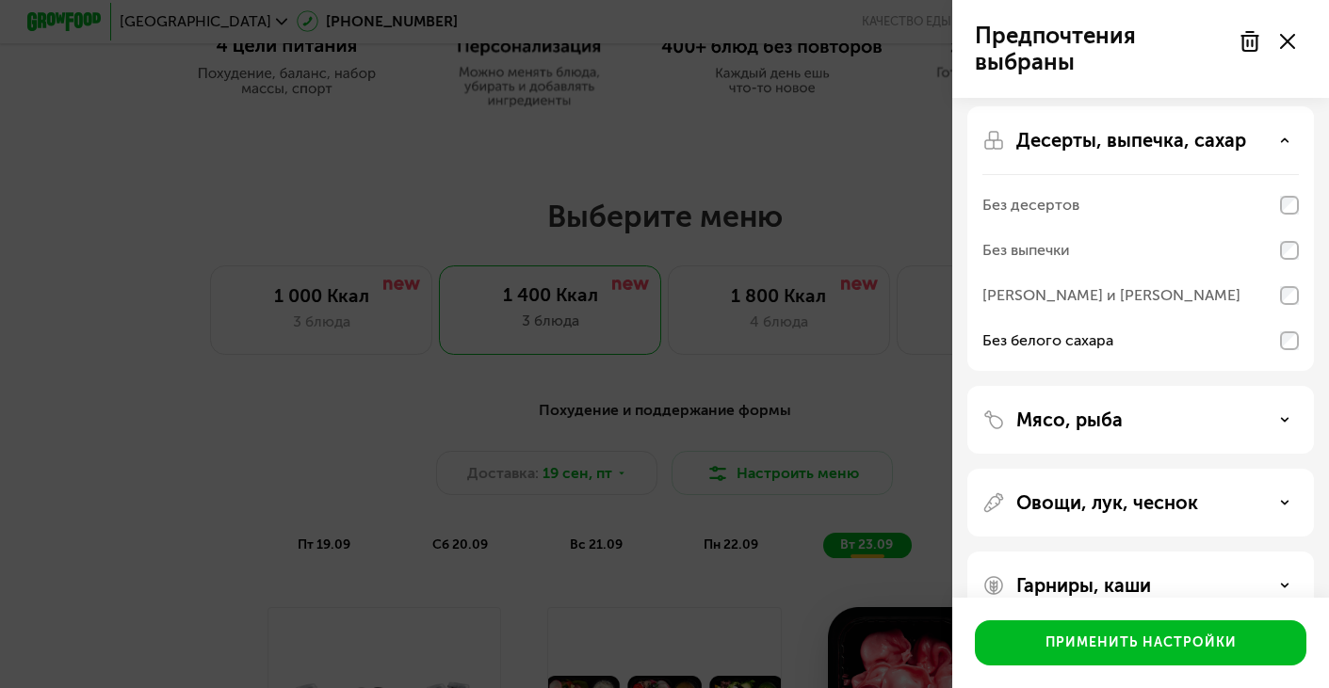
scroll to position [408, 0]
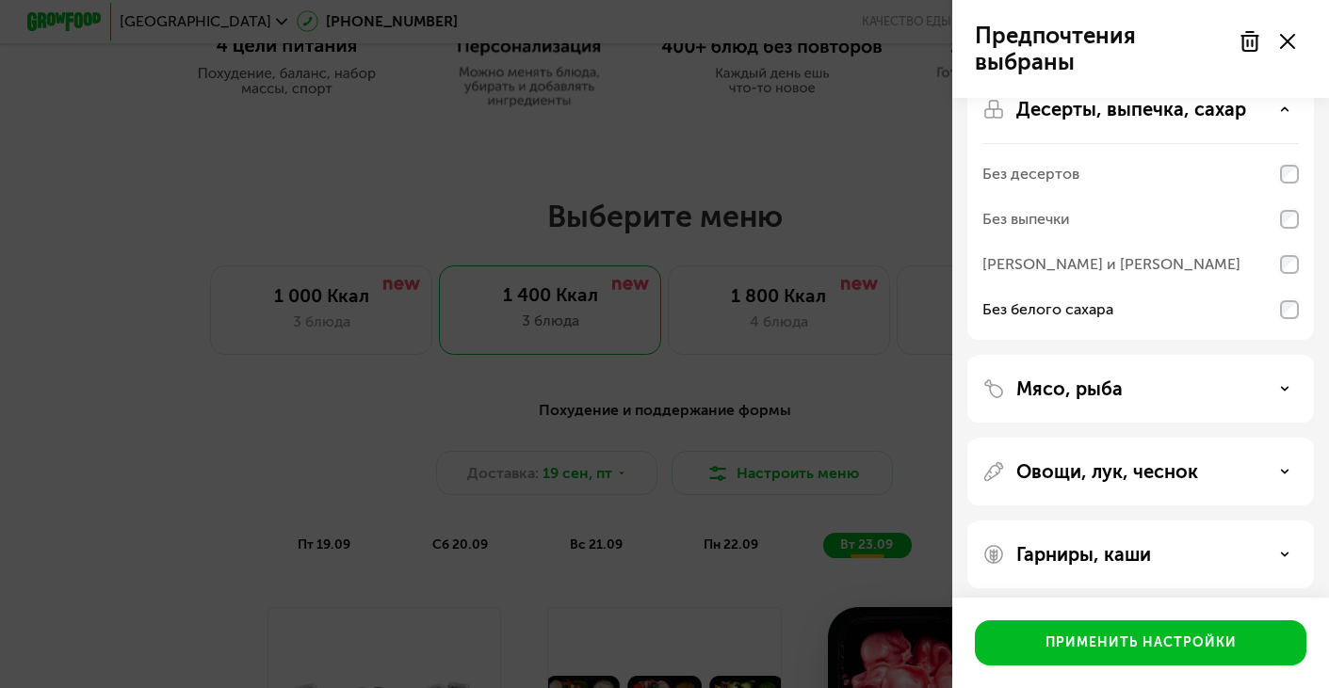
click at [1200, 396] on div "Мясо, рыба" at bounding box center [1140, 389] width 316 height 23
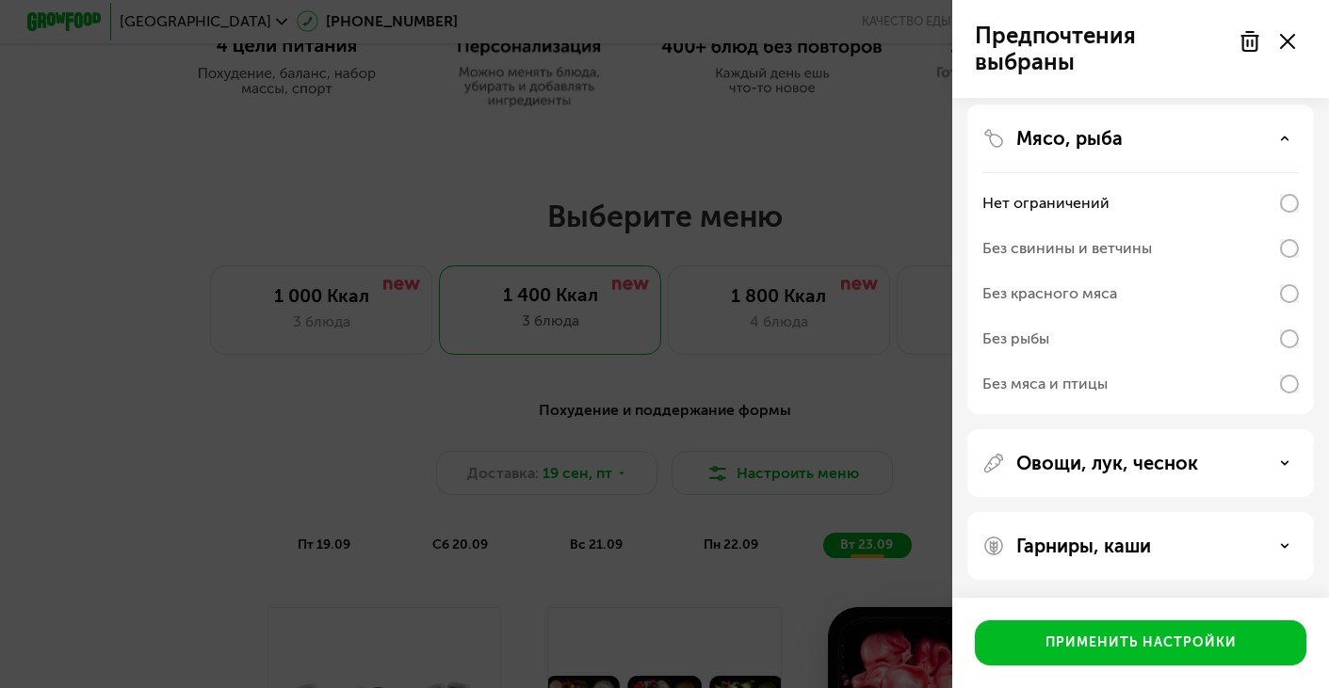
scroll to position [659, 0]
click at [1180, 476] on div "Овощи, лук, чеснок" at bounding box center [1140, 462] width 346 height 68
click at [1262, 464] on div "Овощи, лук, чеснок" at bounding box center [1140, 462] width 316 height 23
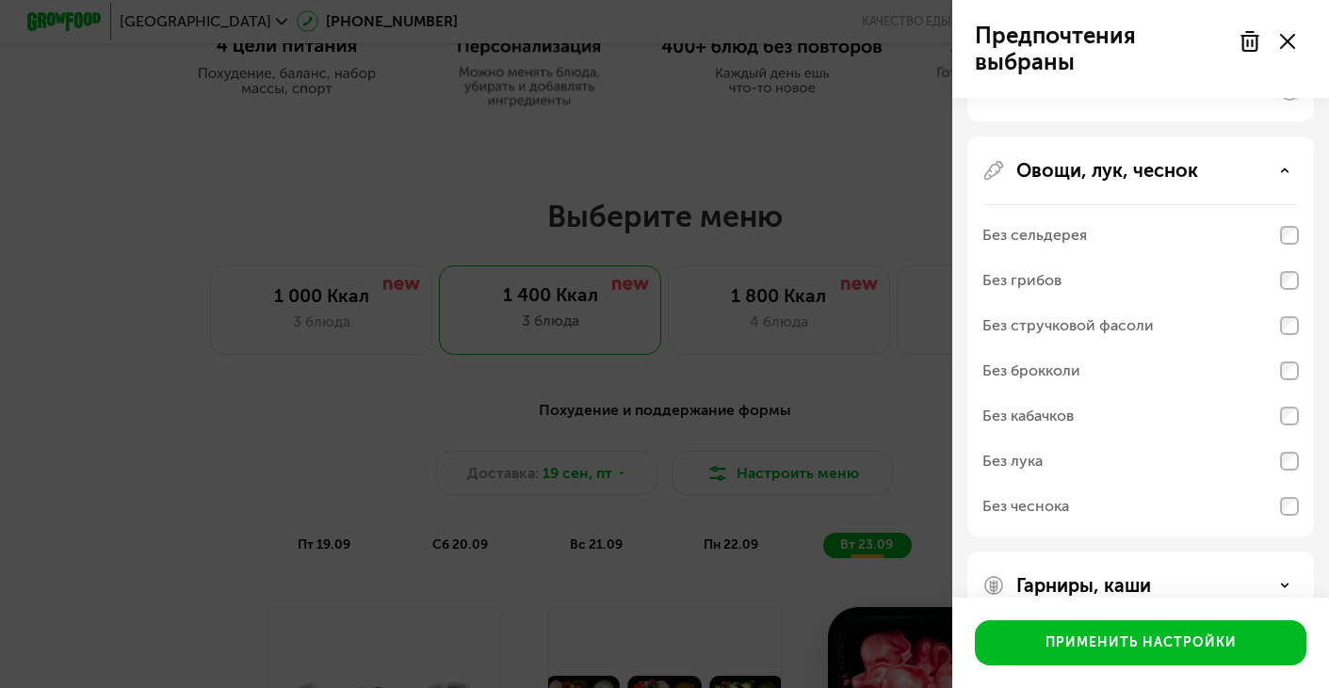
scroll to position [991, 0]
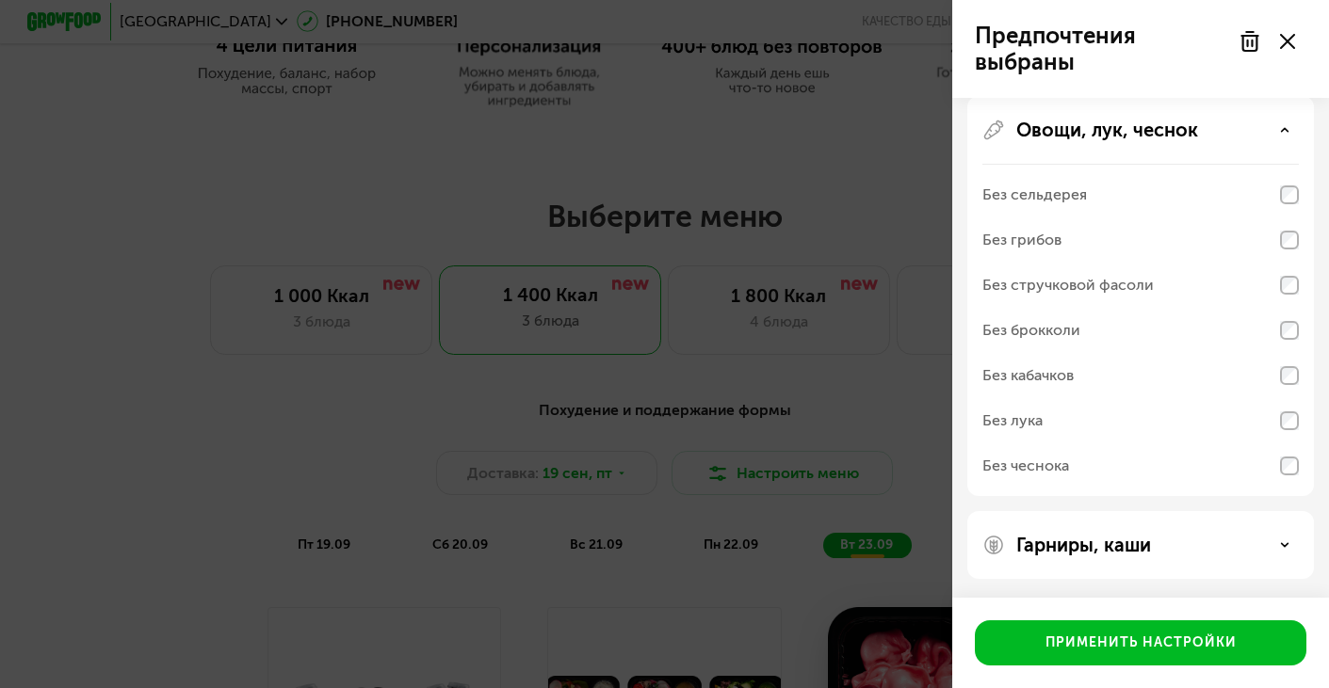
click at [1275, 536] on div "Гарниры, каши" at bounding box center [1140, 545] width 316 height 23
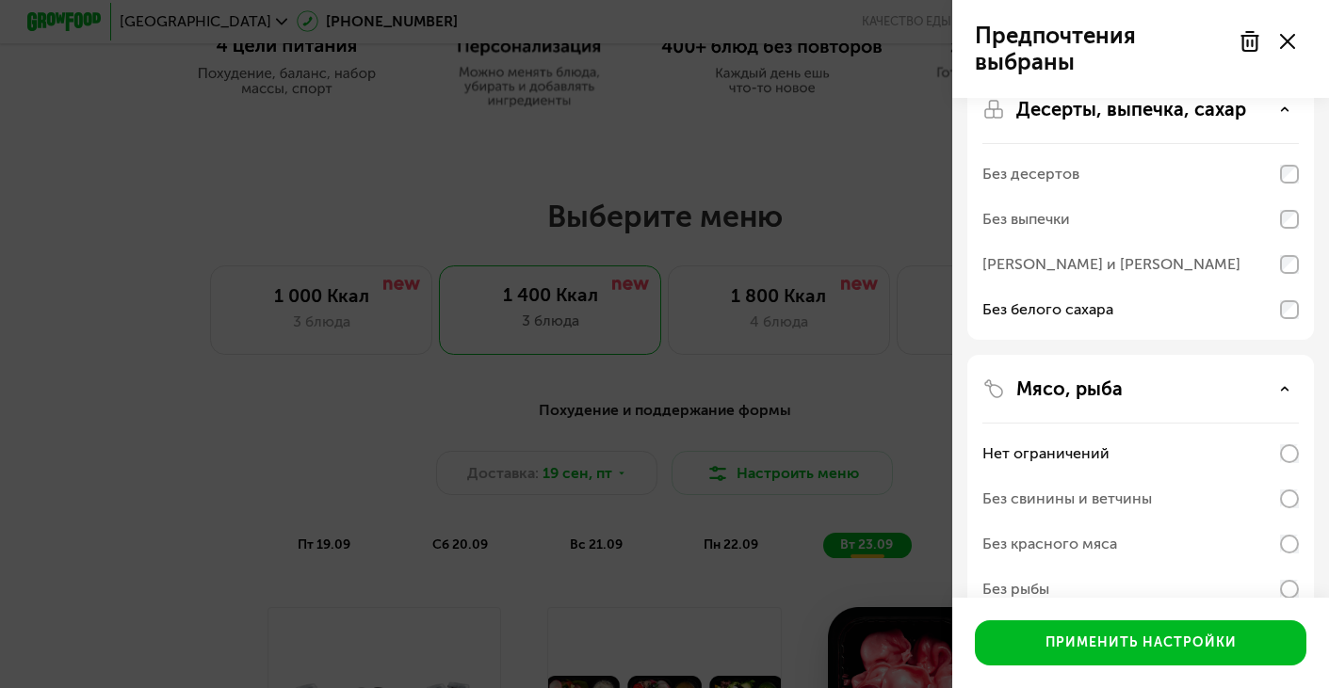
scroll to position [407, 0]
click at [1264, 383] on div "Мясо, рыба" at bounding box center [1140, 389] width 316 height 23
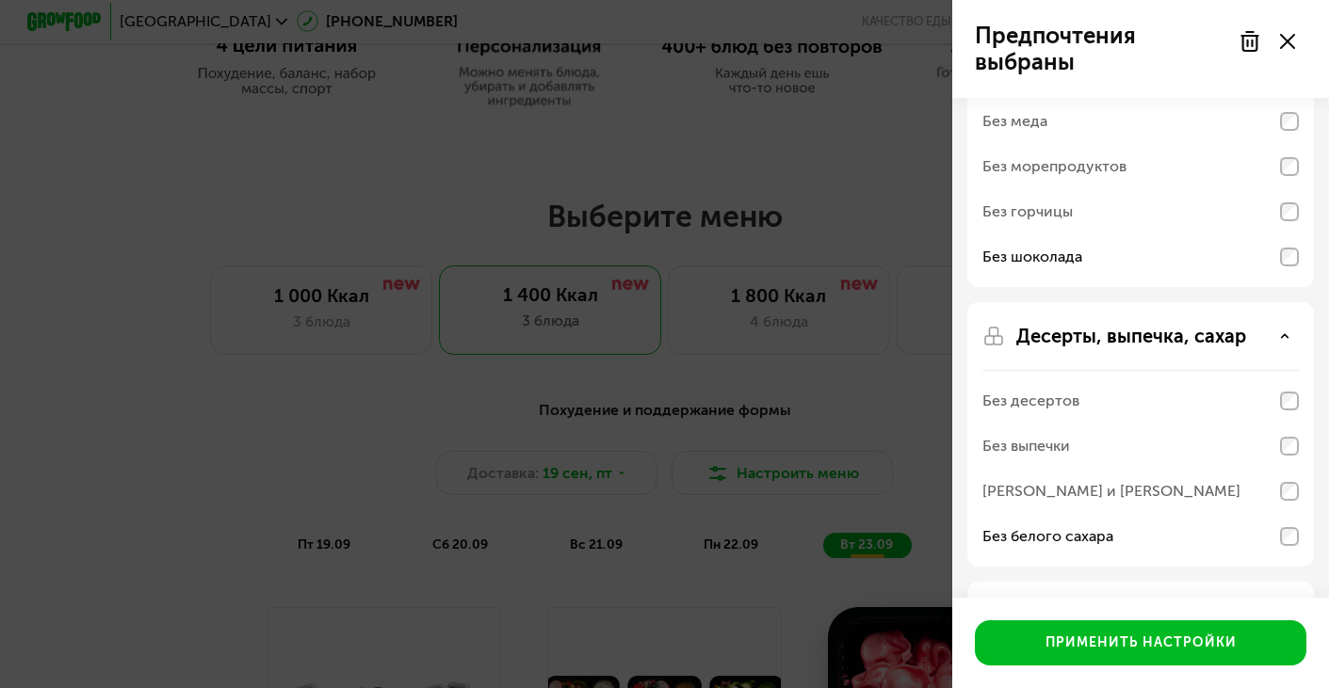
scroll to position [176, 0]
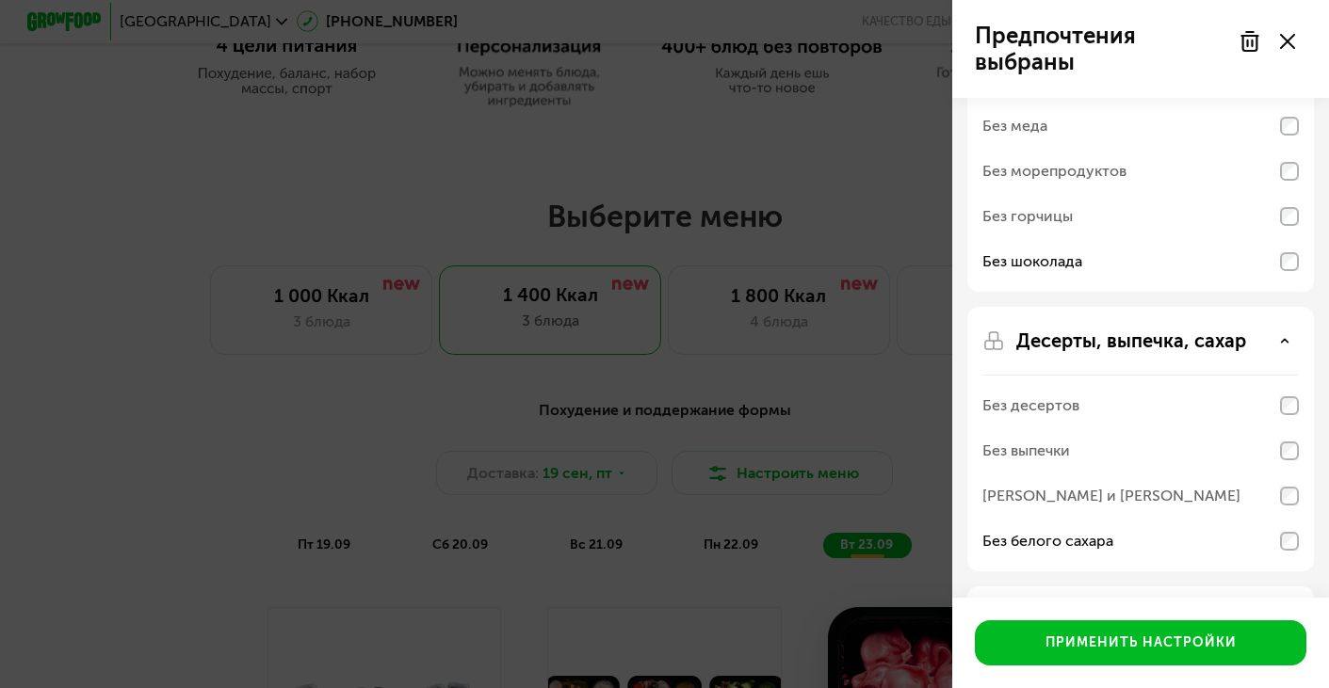
click at [1232, 347] on p "Десерты, выпечка, сахар" at bounding box center [1131, 341] width 230 height 23
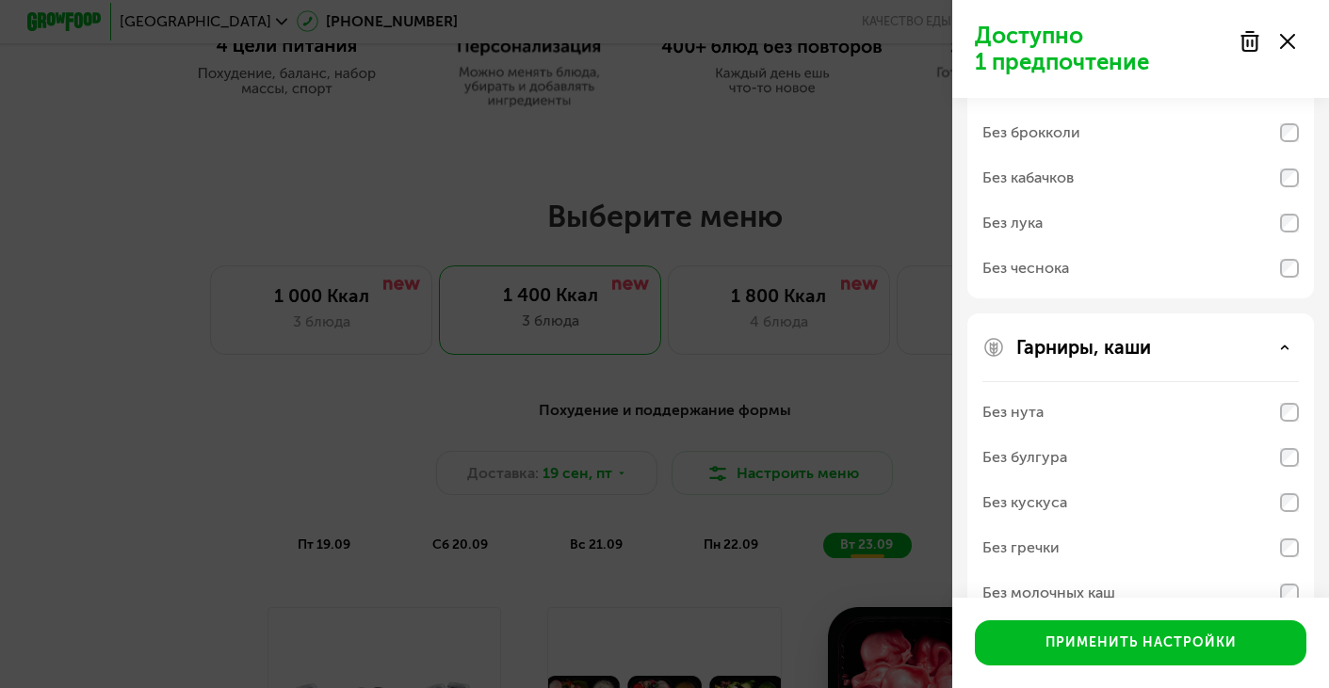
scroll to position [795, 0]
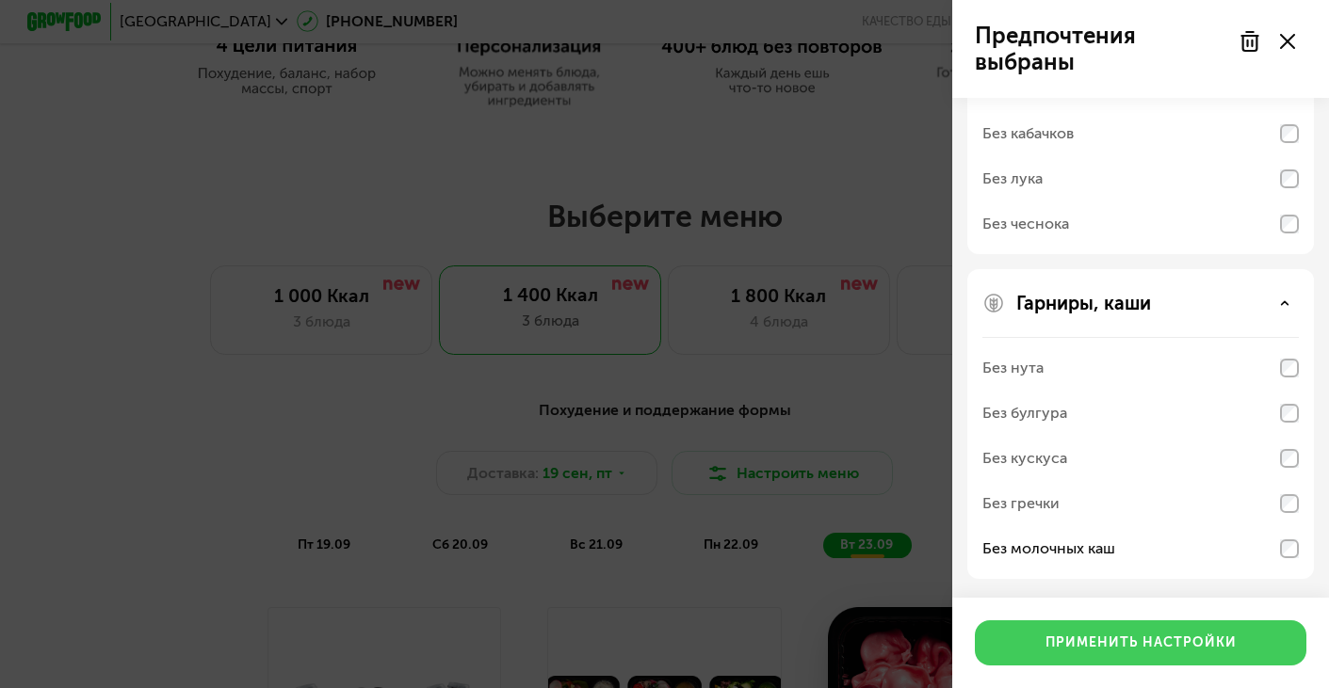
click at [1198, 650] on div "Применить настройки" at bounding box center [1140, 643] width 191 height 19
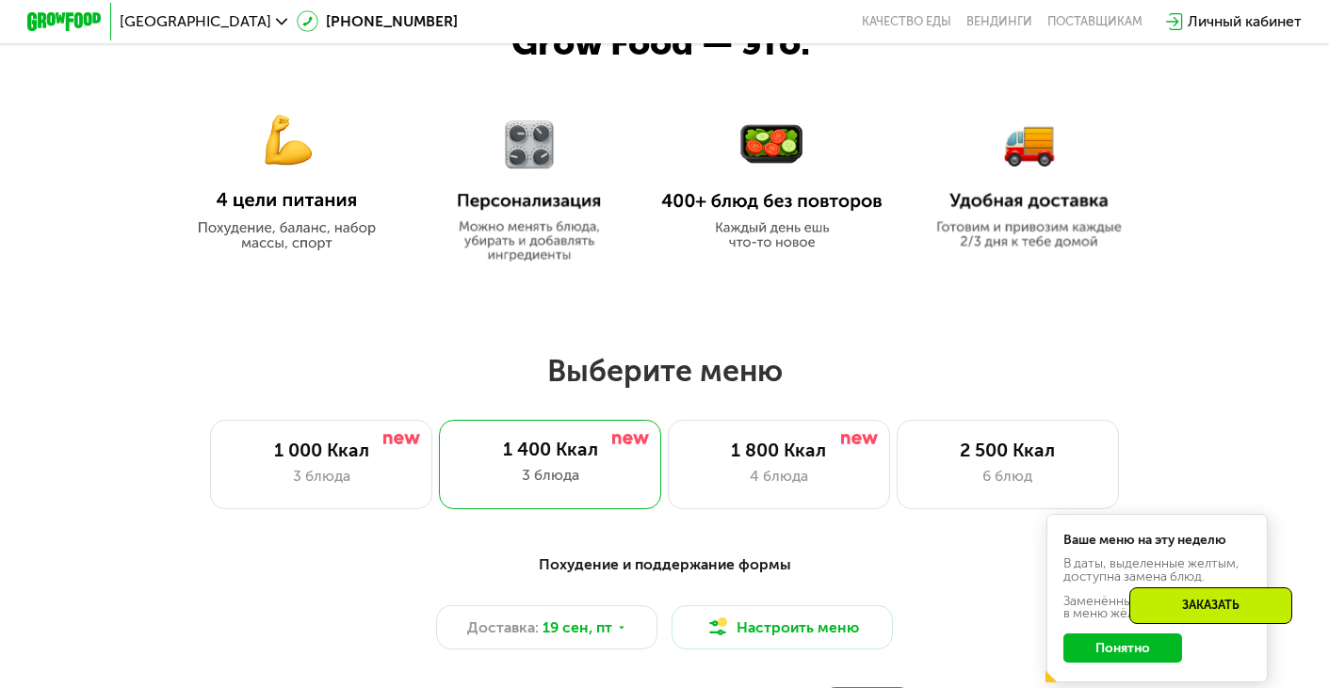
scroll to position [863, 0]
click at [777, 625] on button "Настроить меню" at bounding box center [781, 628] width 221 height 44
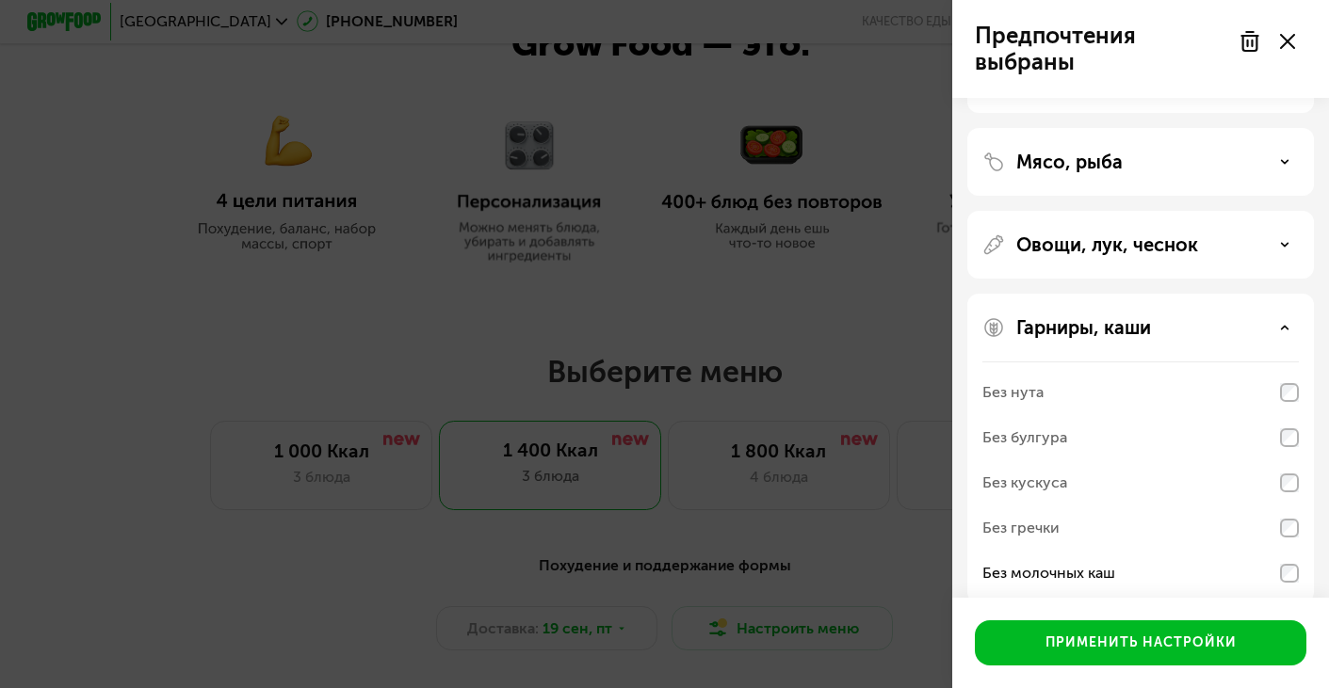
scroll to position [644, 0]
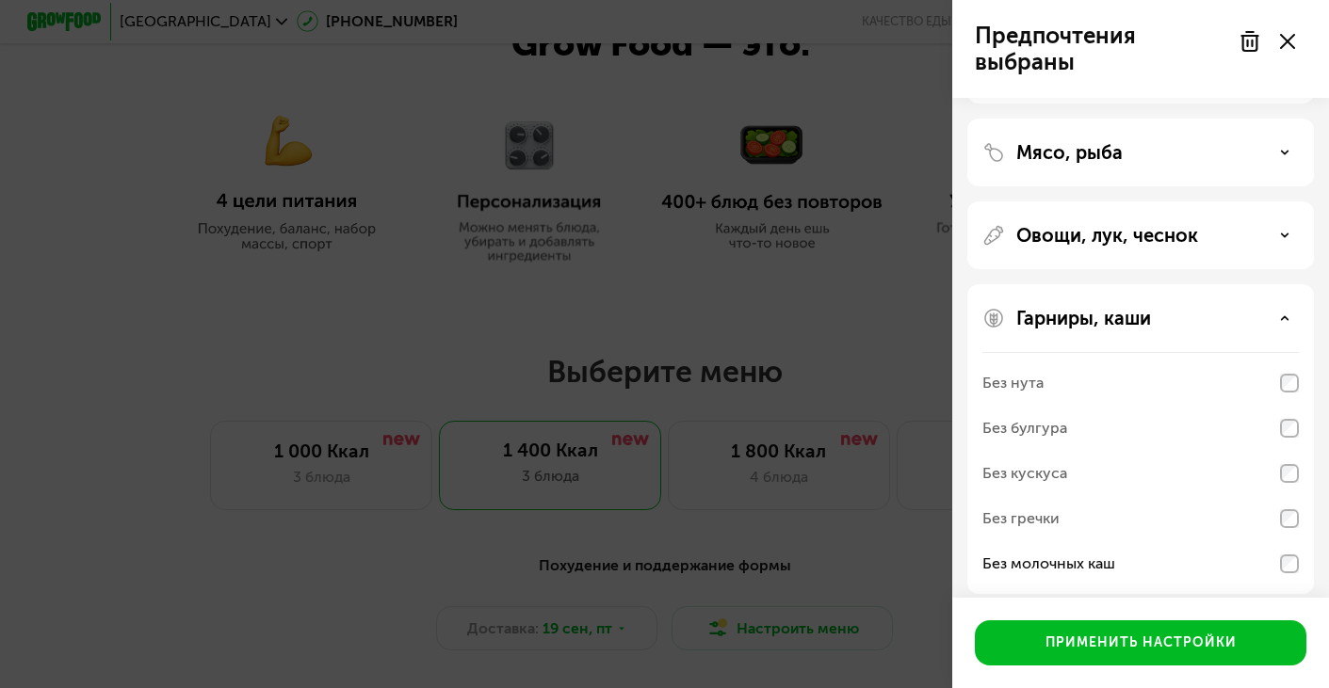
click at [1285, 38] on icon at bounding box center [1287, 41] width 15 height 15
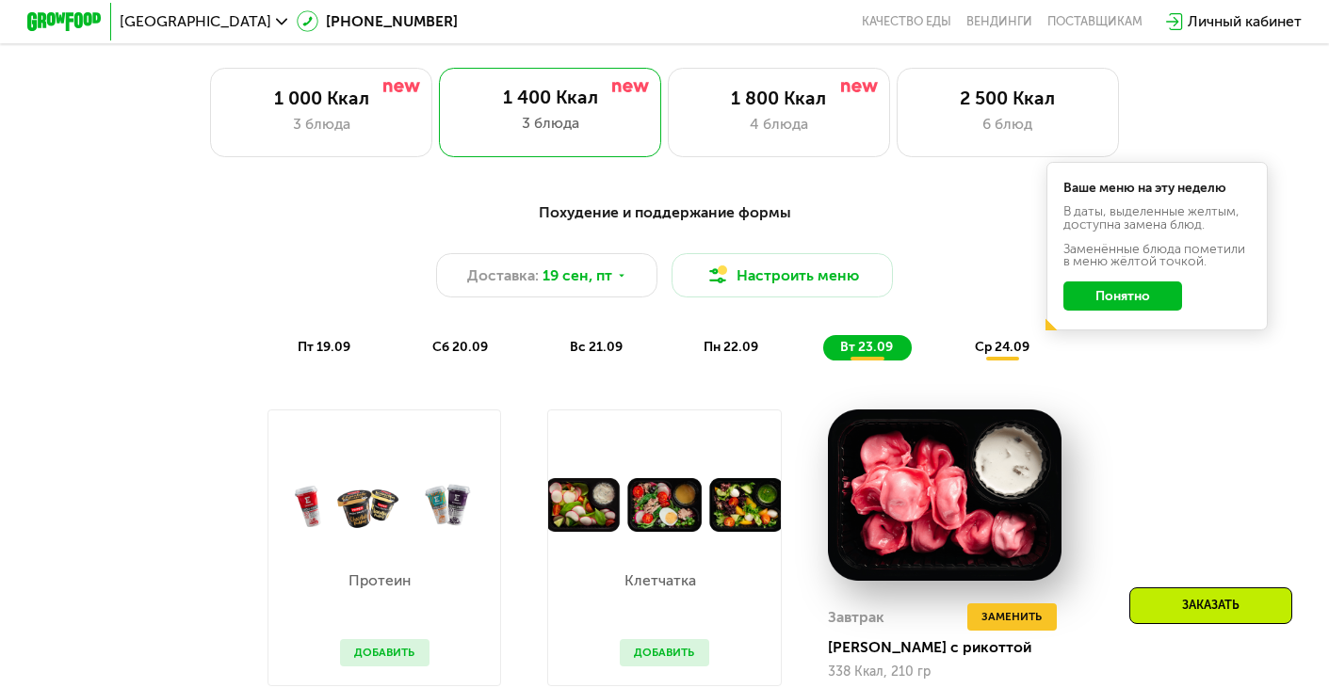
scroll to position [1242, 0]
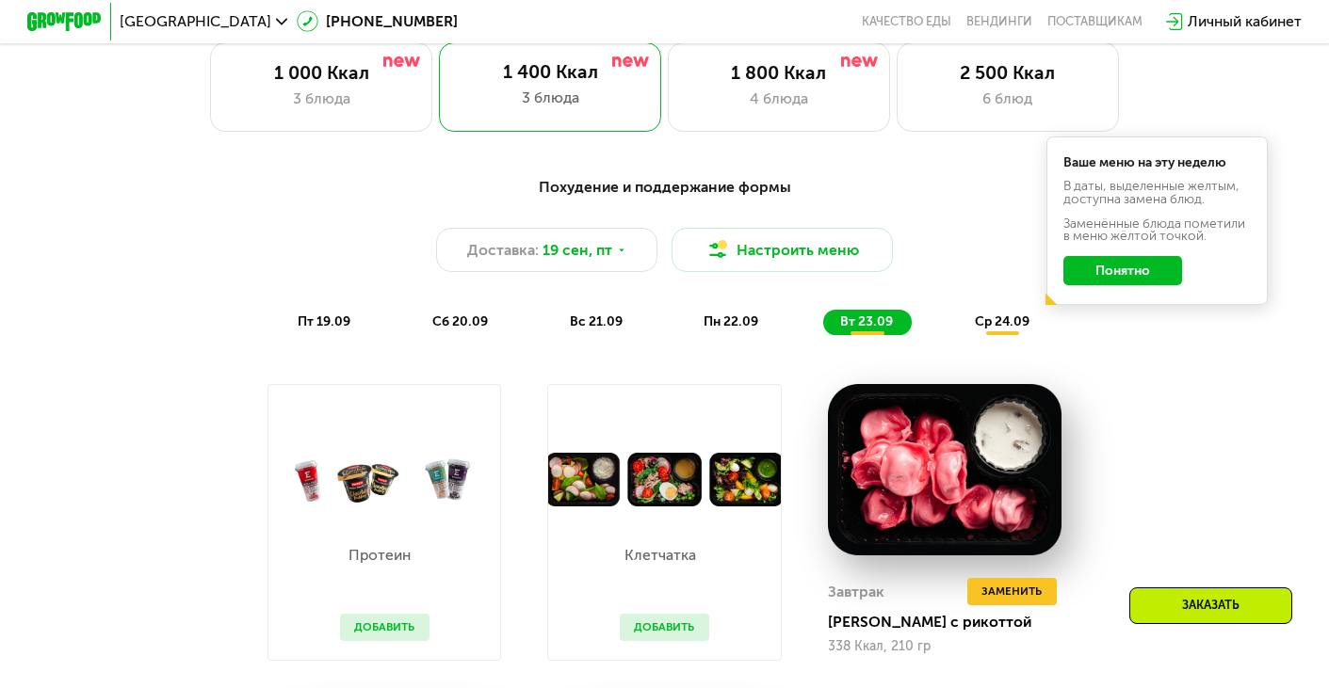
click at [1008, 319] on span "ср 24.09" at bounding box center [1001, 322] width 55 height 16
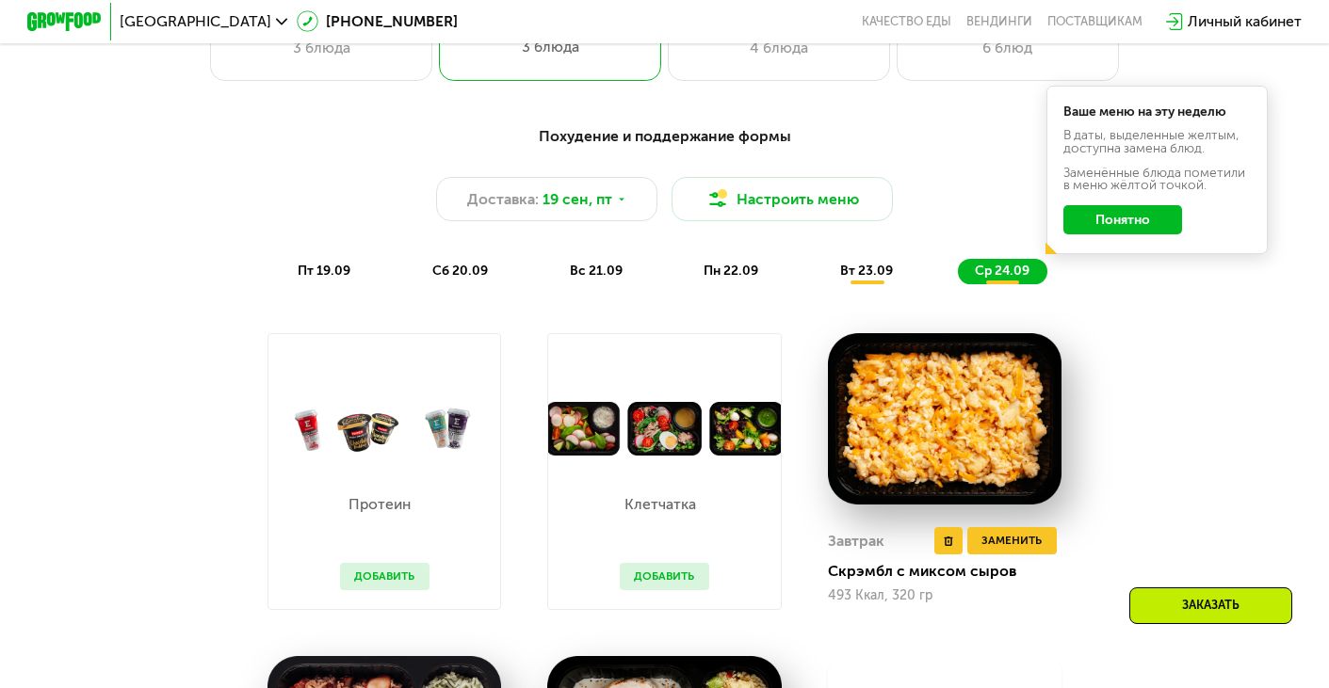
scroll to position [1204, 0]
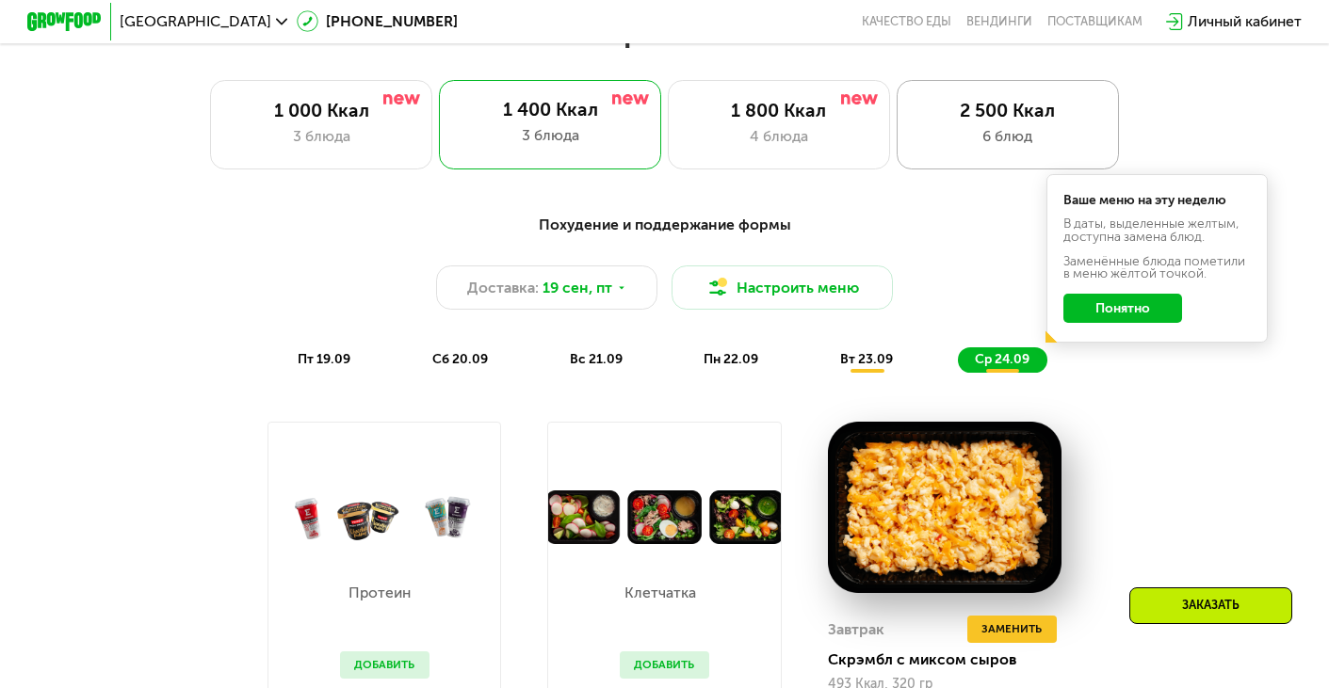
click at [973, 110] on div "2 500 Ккал" at bounding box center [1007, 111] width 183 height 23
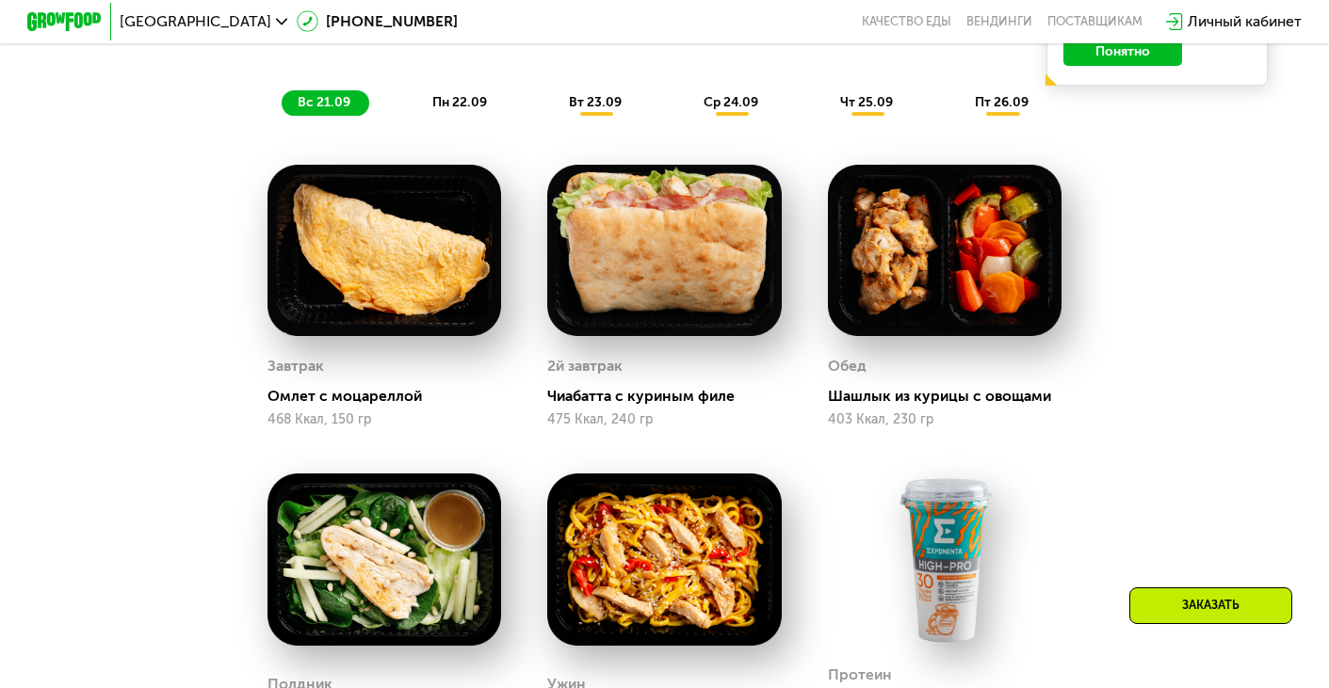
scroll to position [1509, 0]
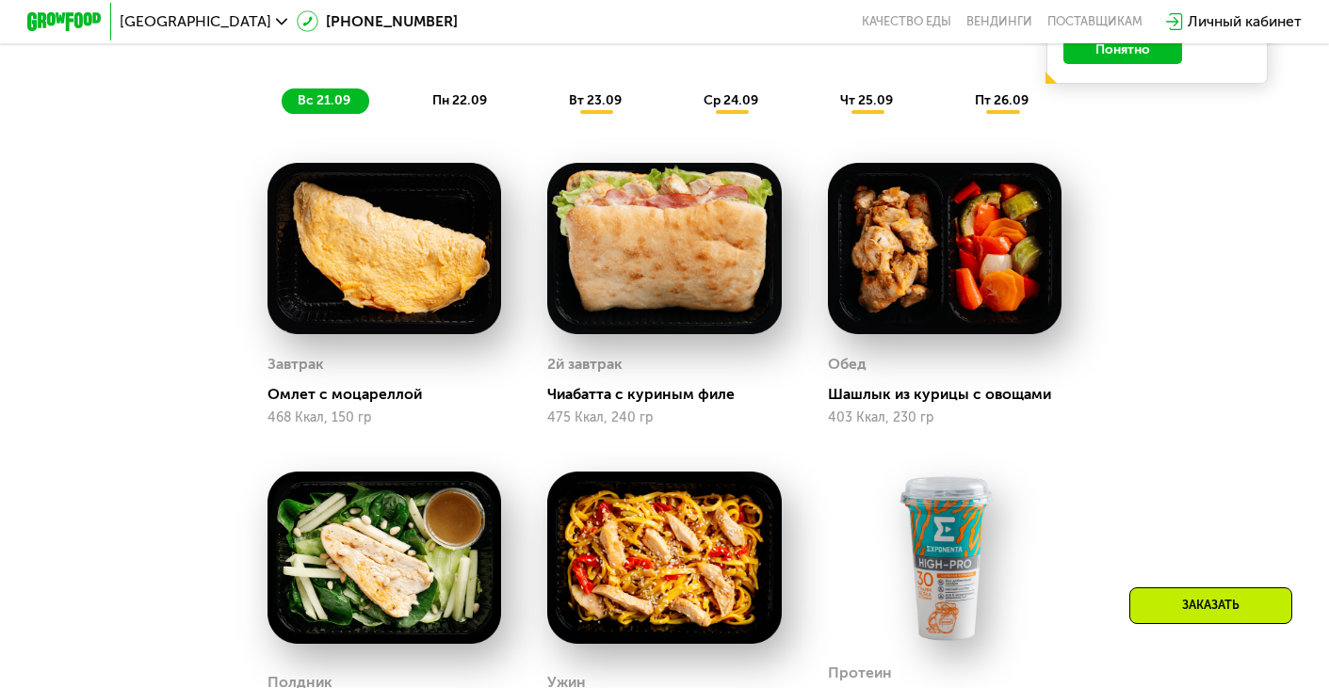
click at [612, 101] on span "вт 23.09" at bounding box center [595, 100] width 53 height 16
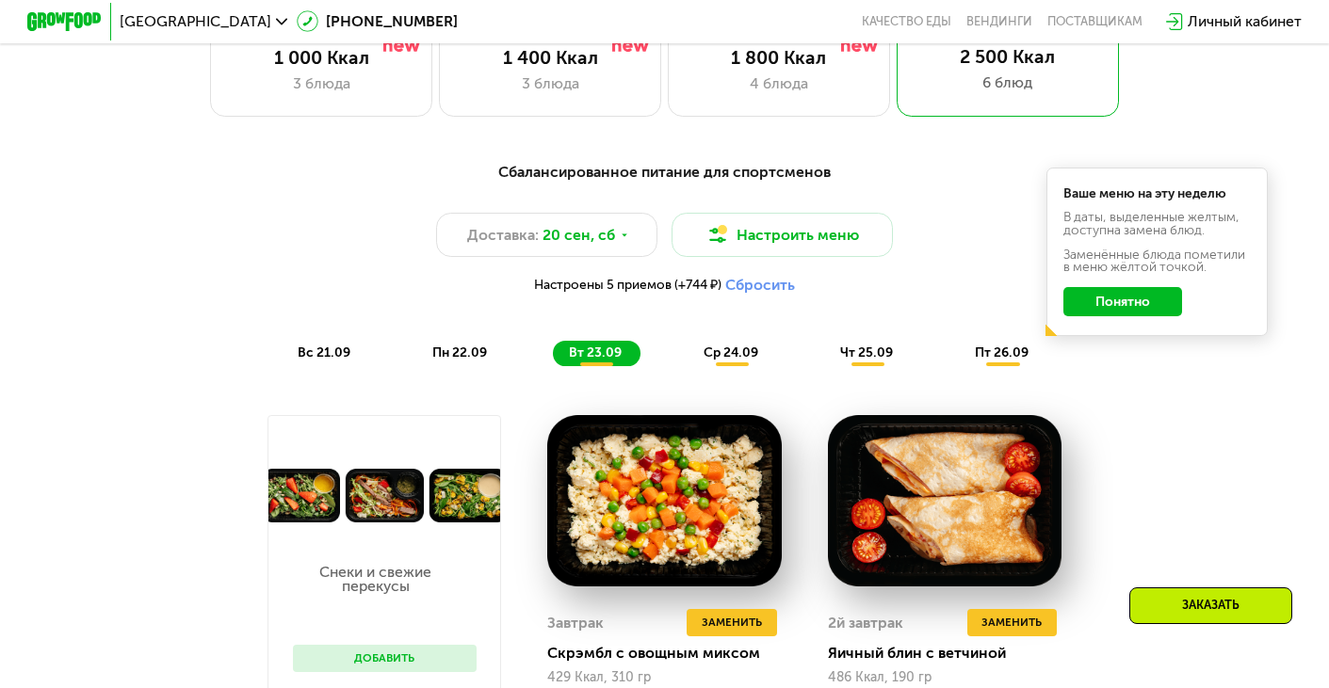
scroll to position [1216, 0]
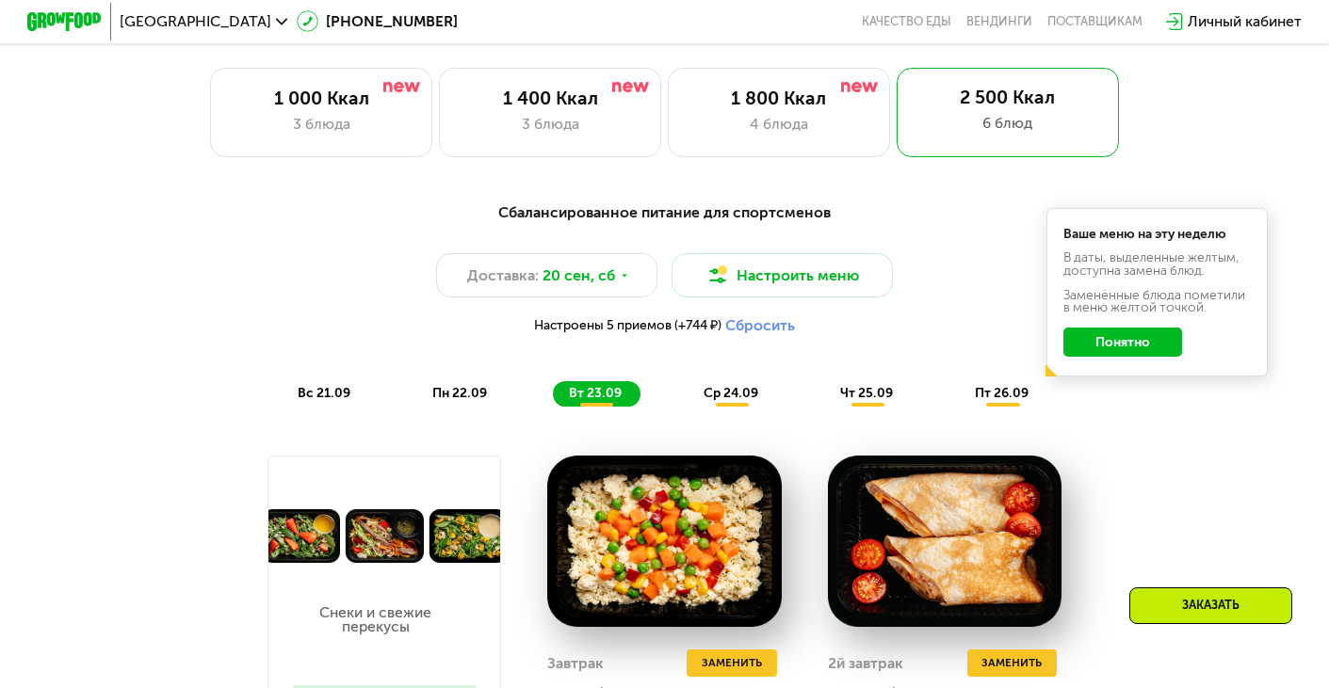
click at [716, 404] on div "ср 24.09" at bounding box center [731, 393] width 89 height 25
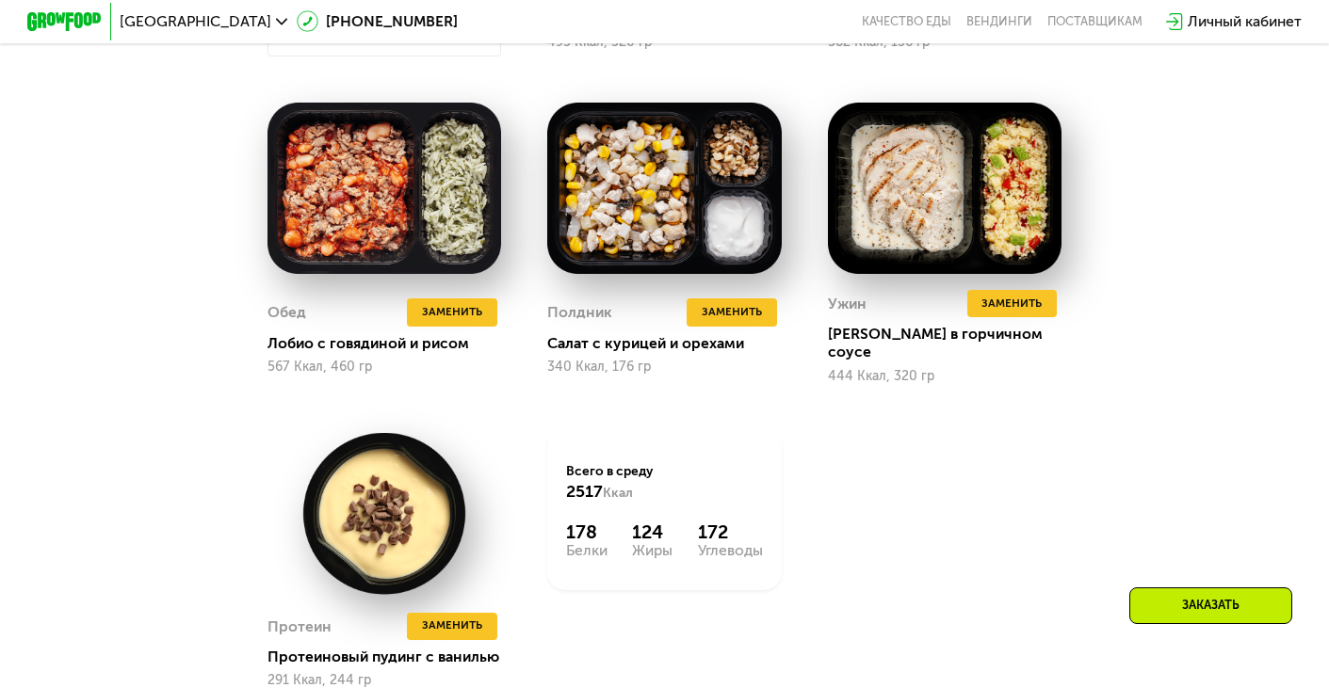
scroll to position [1895, 0]
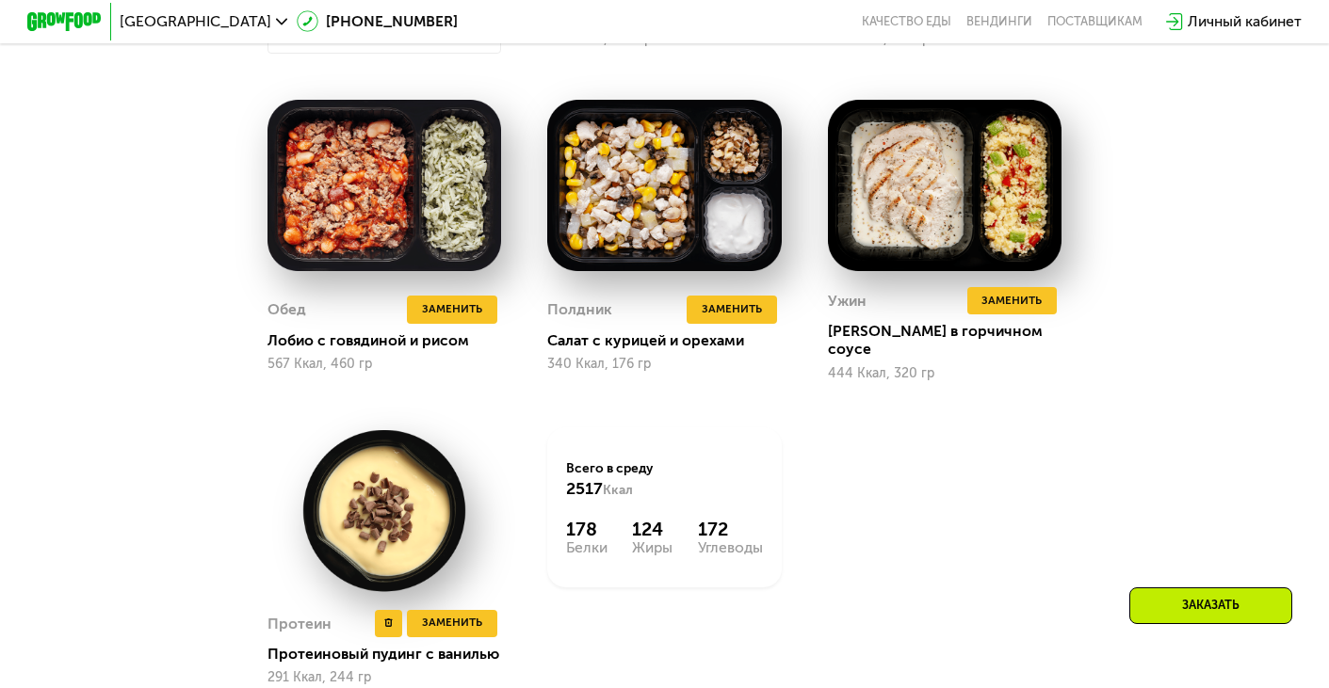
click at [427, 485] on img at bounding box center [384, 510] width 234 height 167
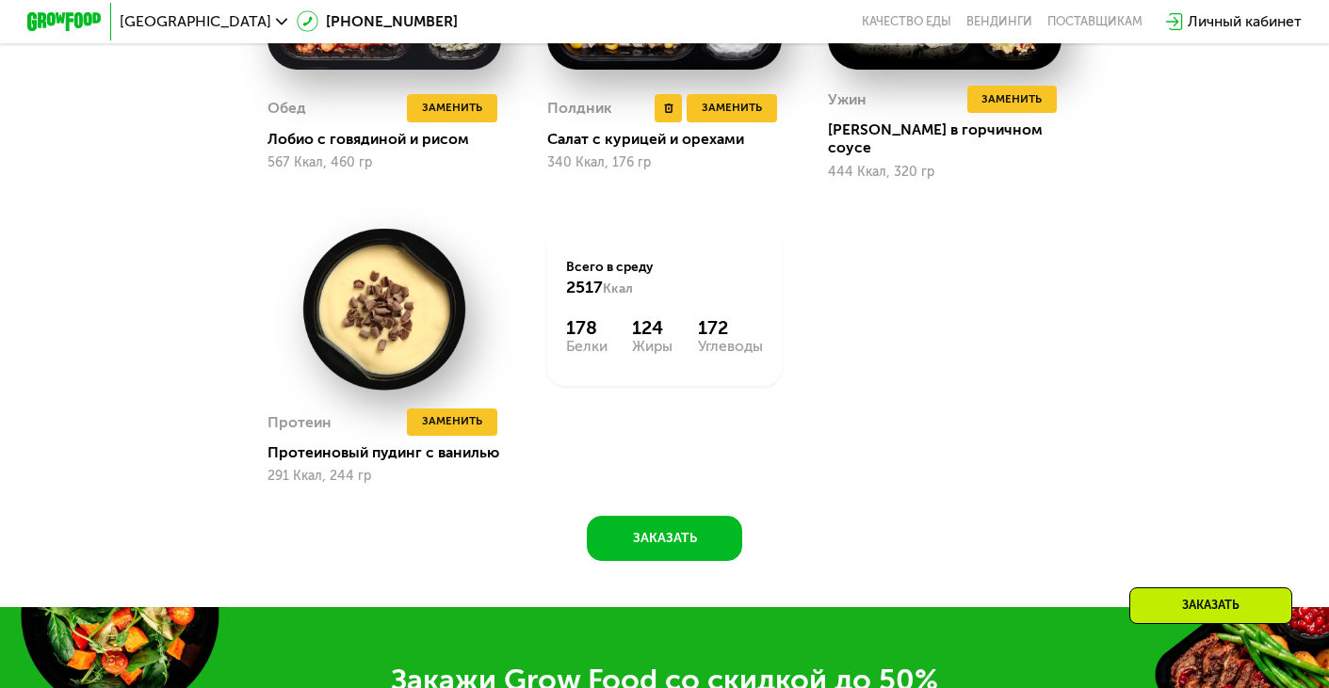
scroll to position [2155, 0]
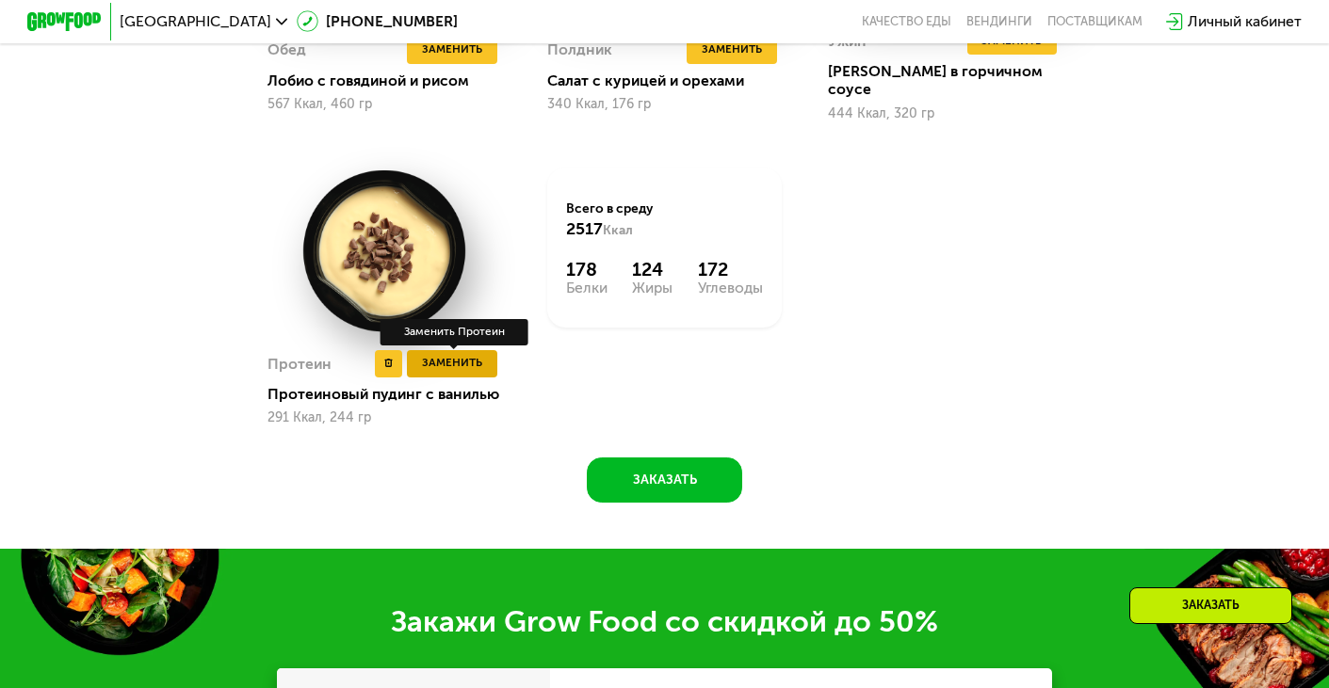
click at [470, 354] on span "Заменить" at bounding box center [452, 363] width 60 height 19
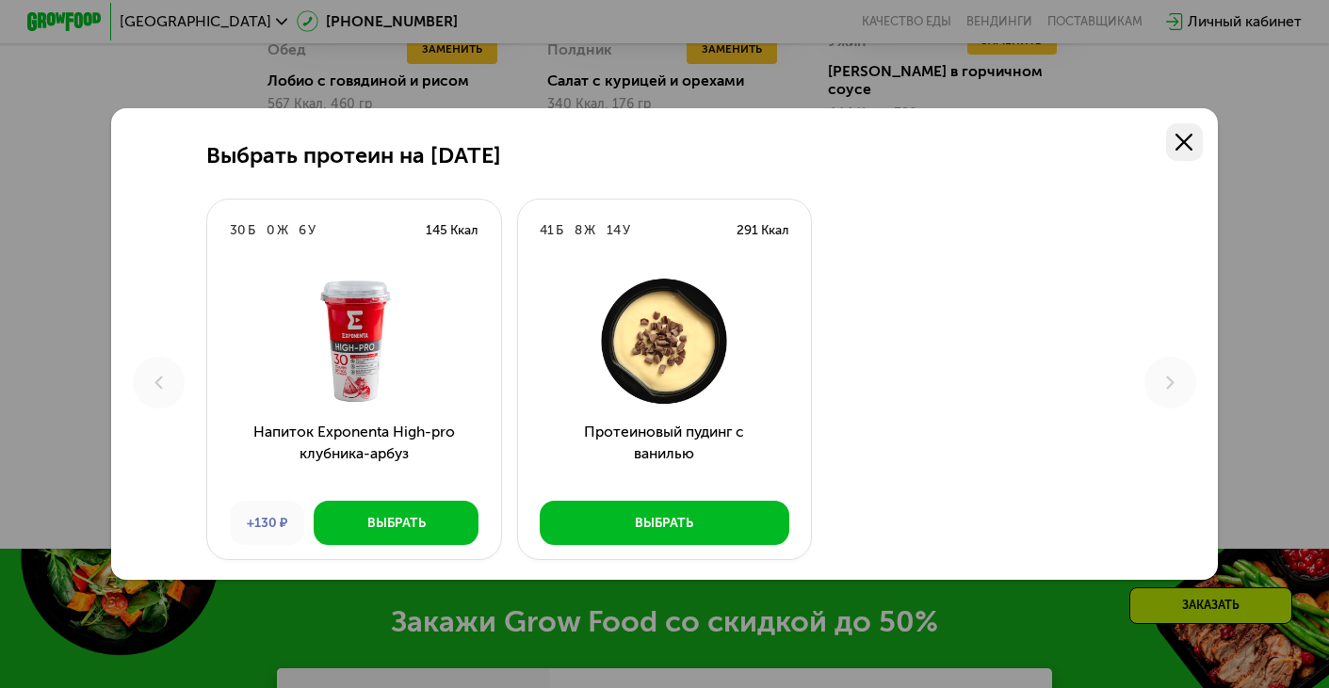
click at [1182, 139] on icon at bounding box center [1183, 142] width 17 height 17
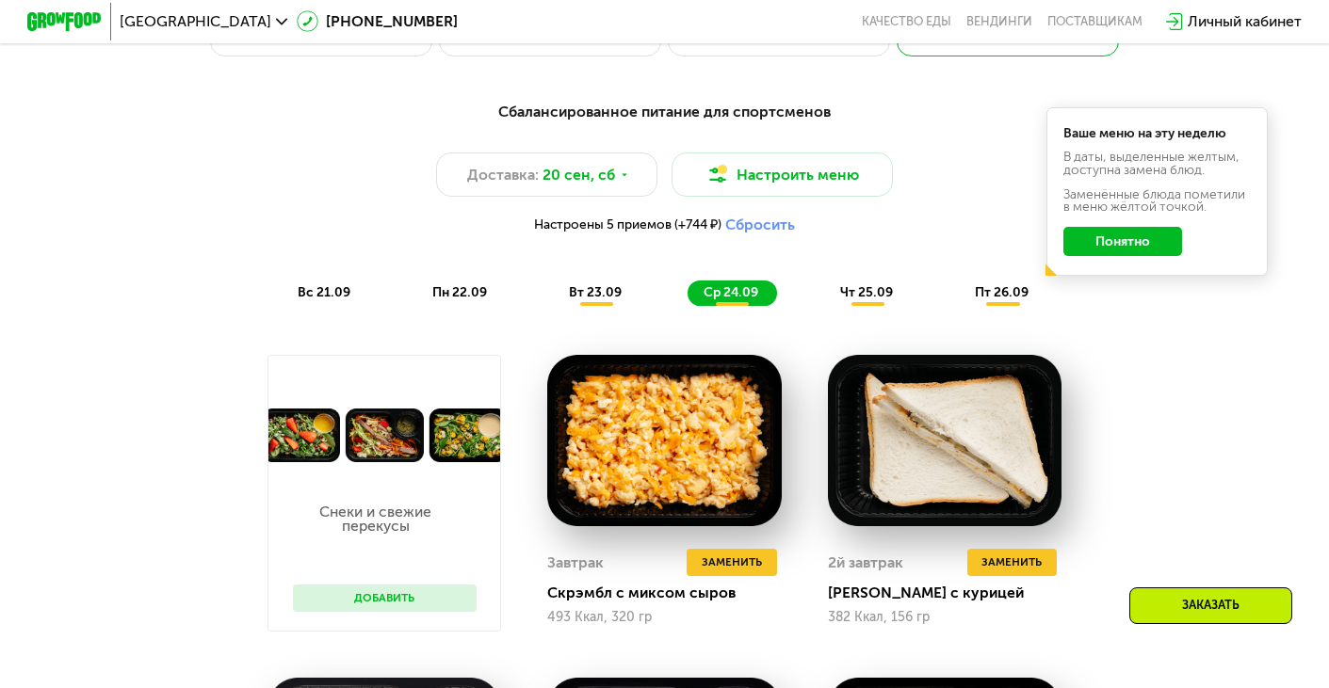
scroll to position [1244, 0]
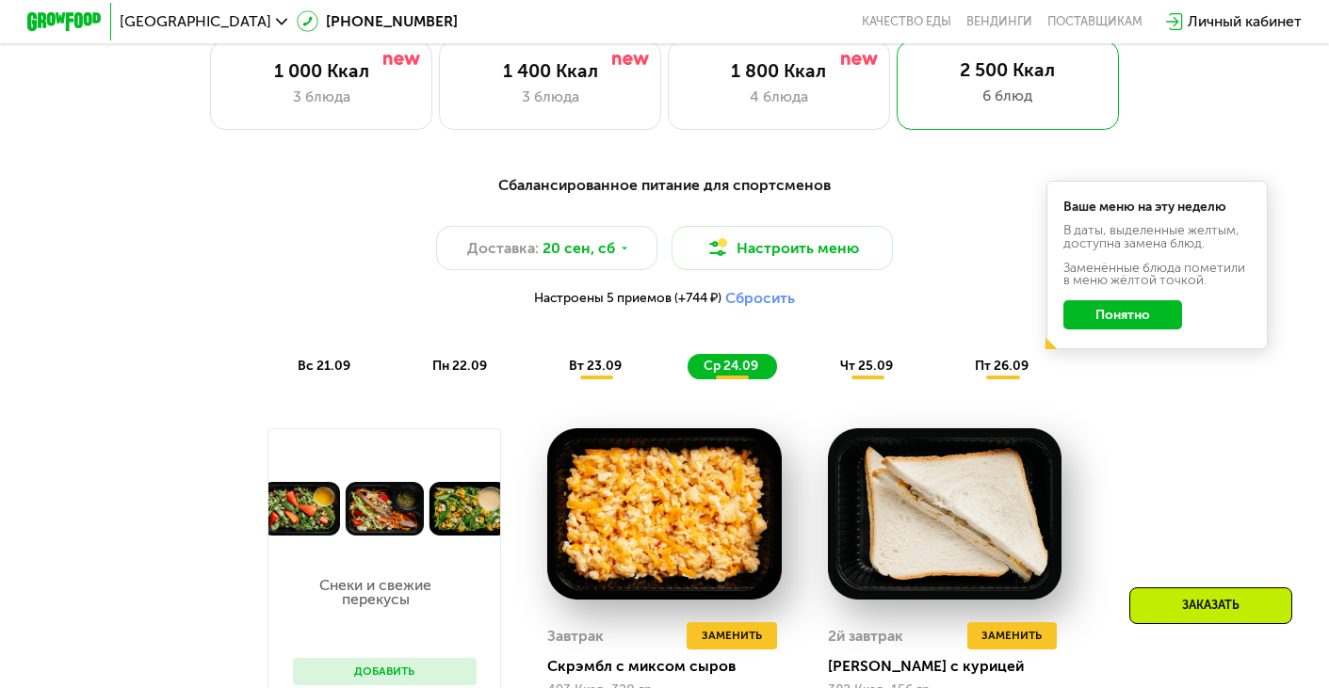
click at [865, 372] on span "чт 25.09" at bounding box center [866, 366] width 53 height 16
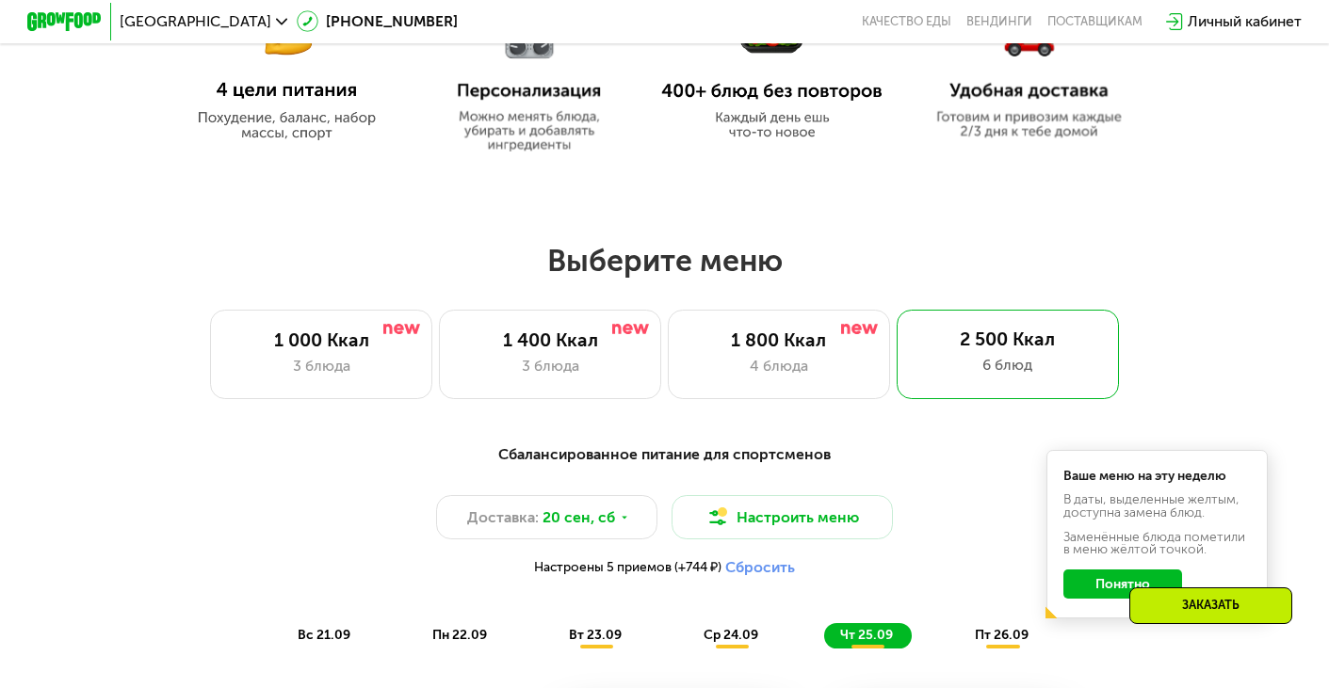
scroll to position [1036, 0]
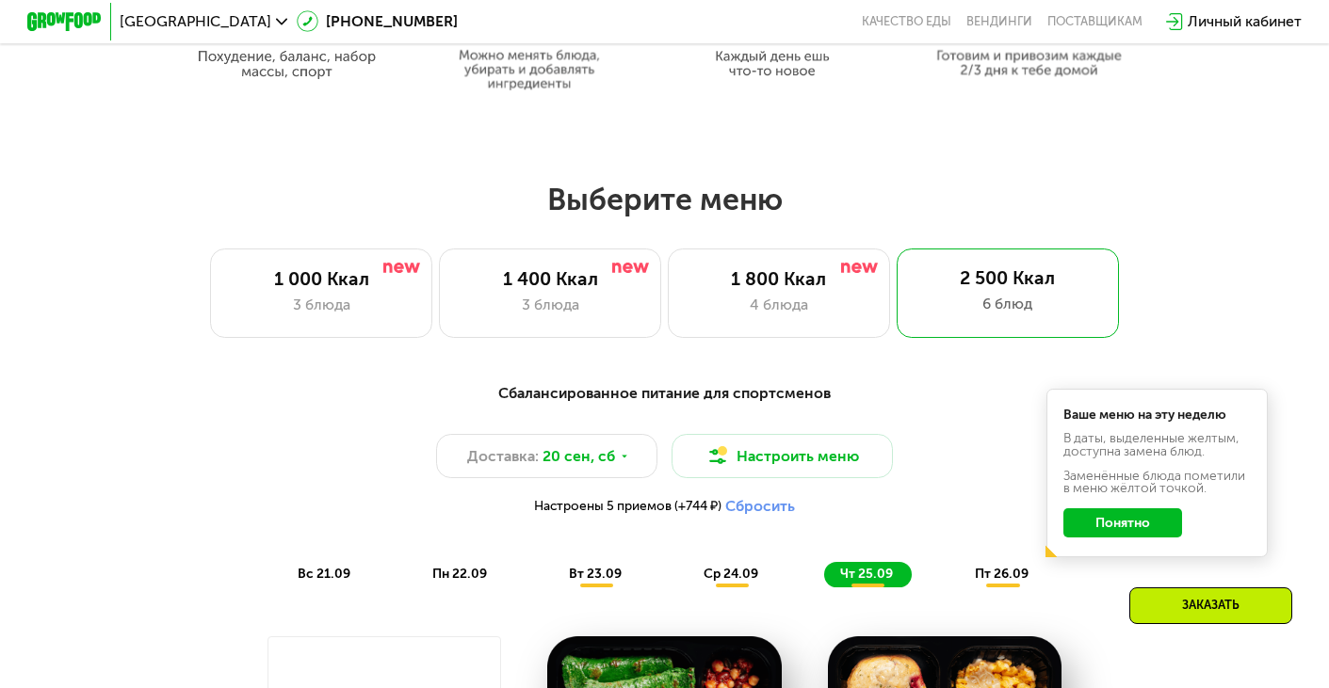
click at [989, 577] on span "пт 26.09" at bounding box center [1001, 574] width 54 height 16
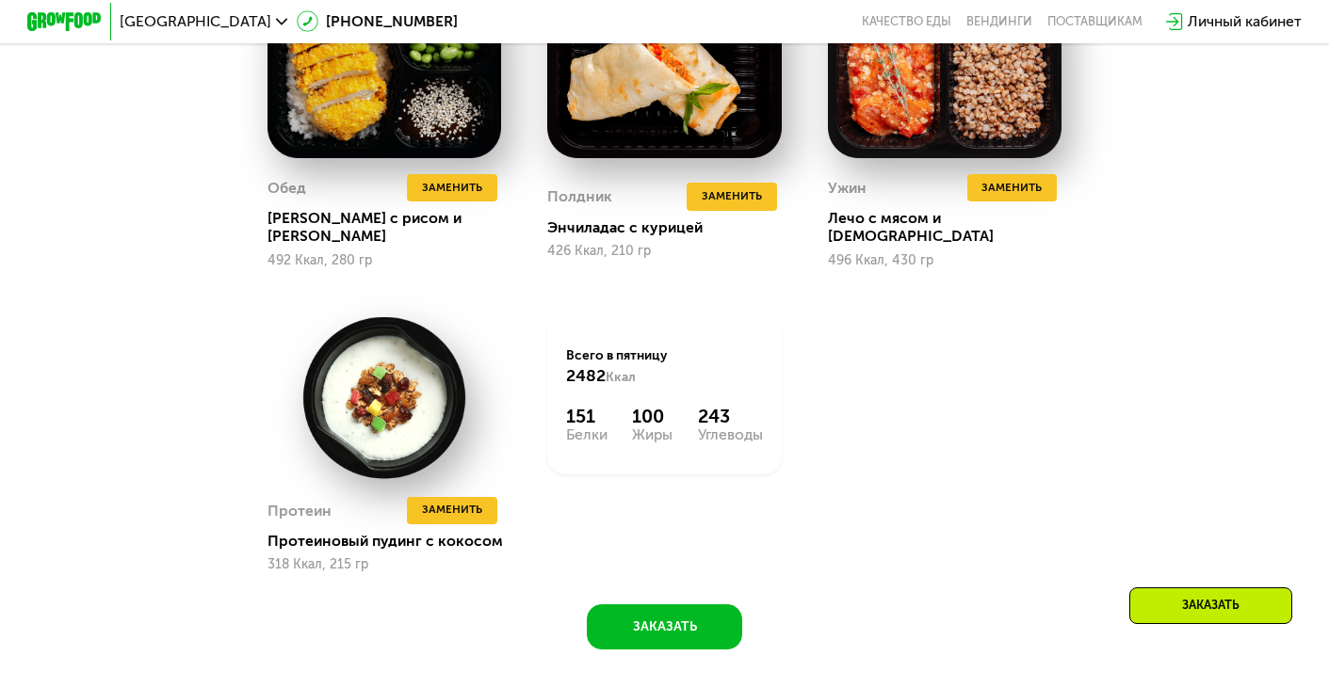
scroll to position [2012, 0]
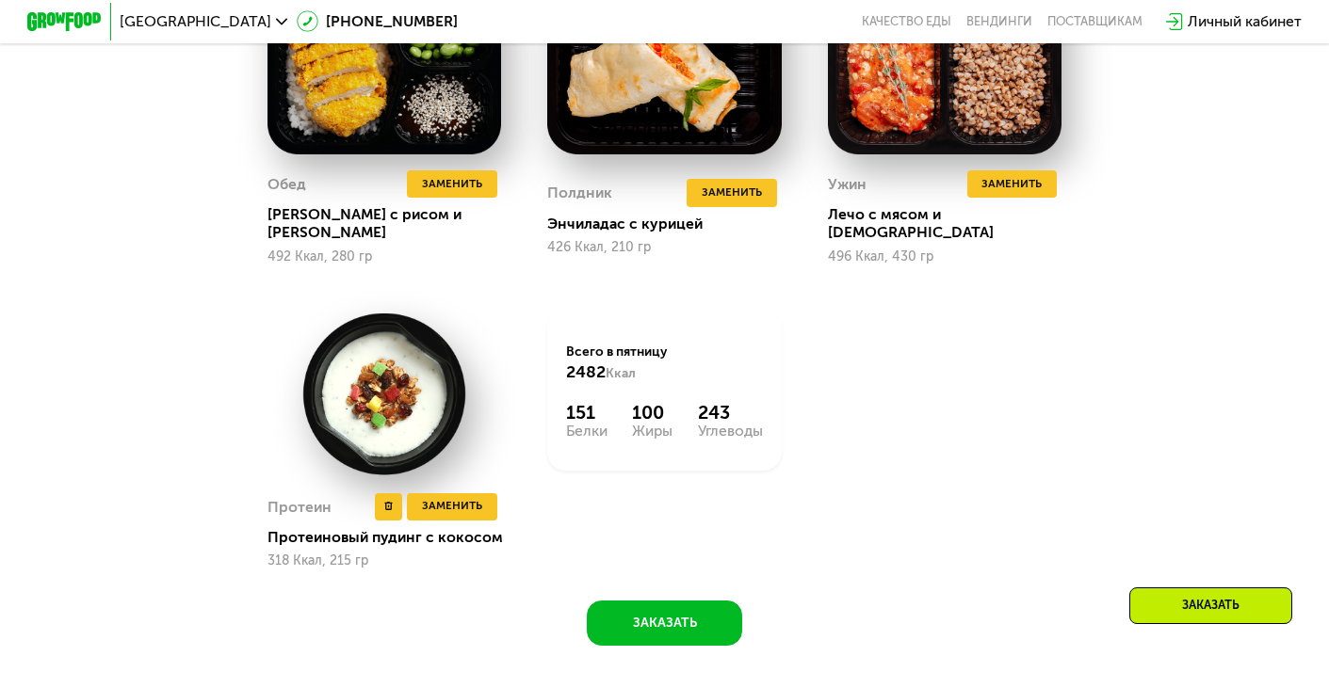
click at [395, 352] on img at bounding box center [384, 394] width 234 height 167
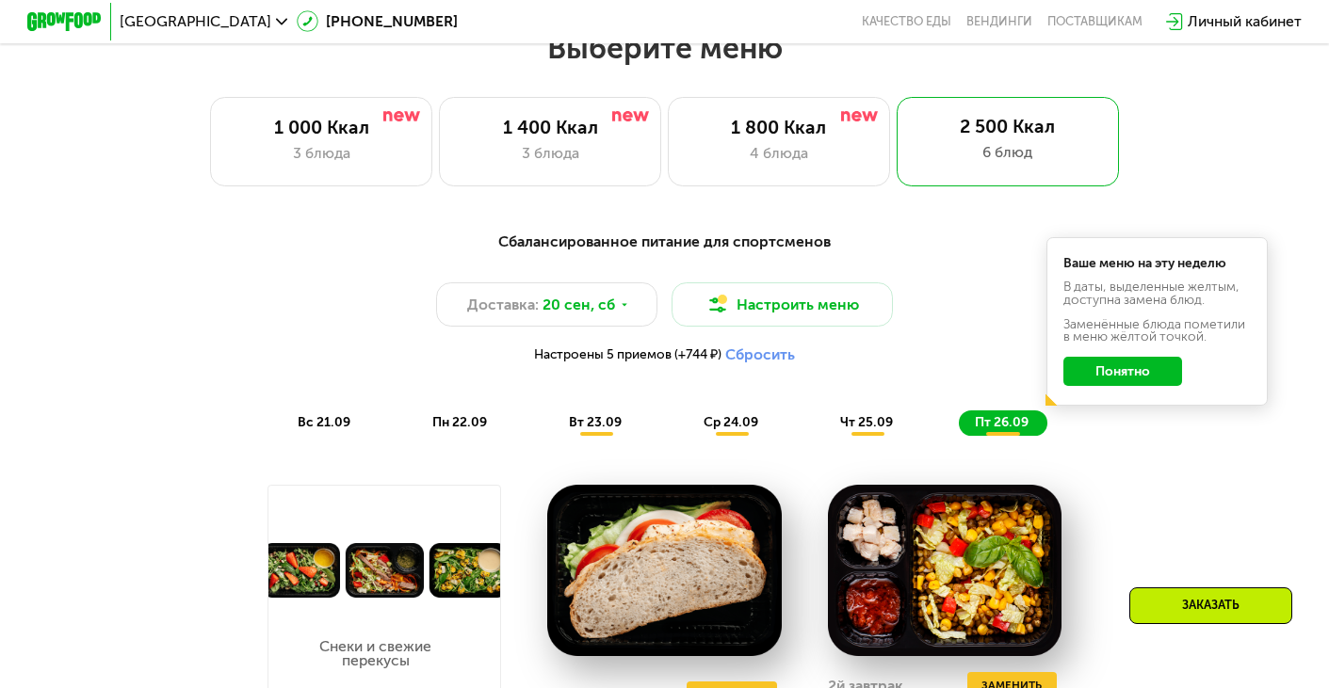
scroll to position [1147, 0]
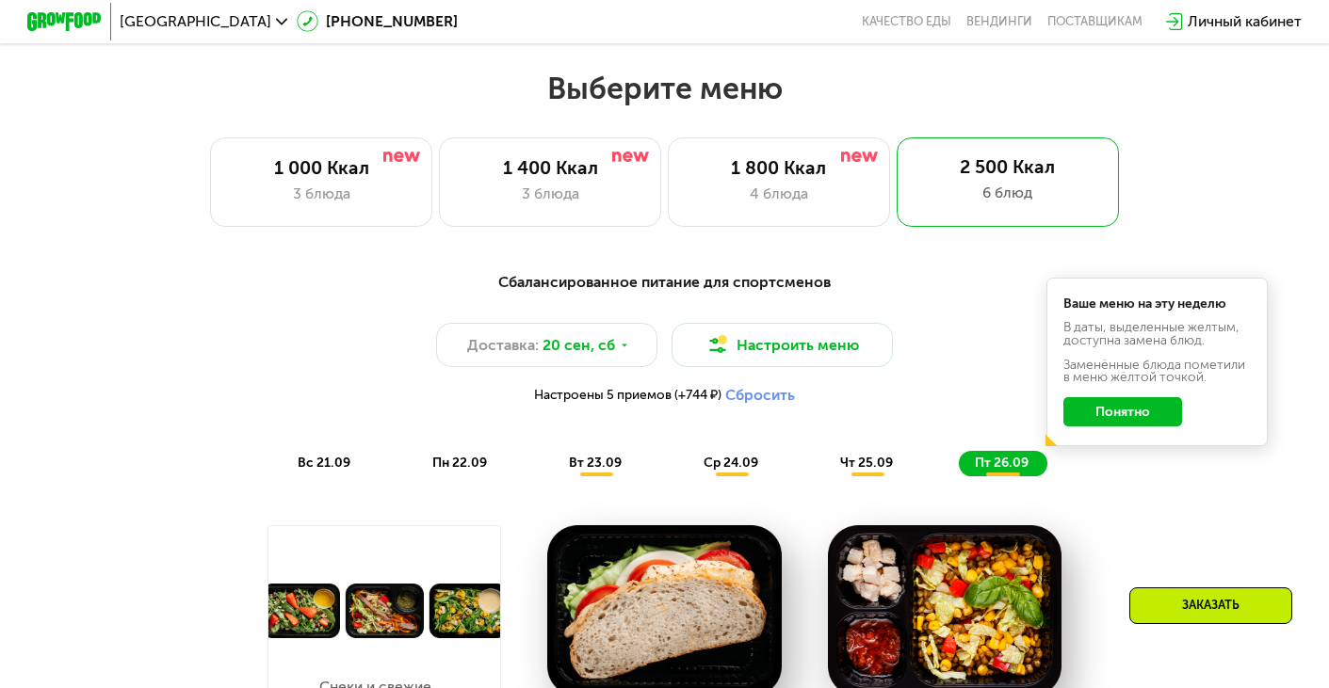
click at [1092, 410] on button "Понятно" at bounding box center [1123, 411] width 120 height 29
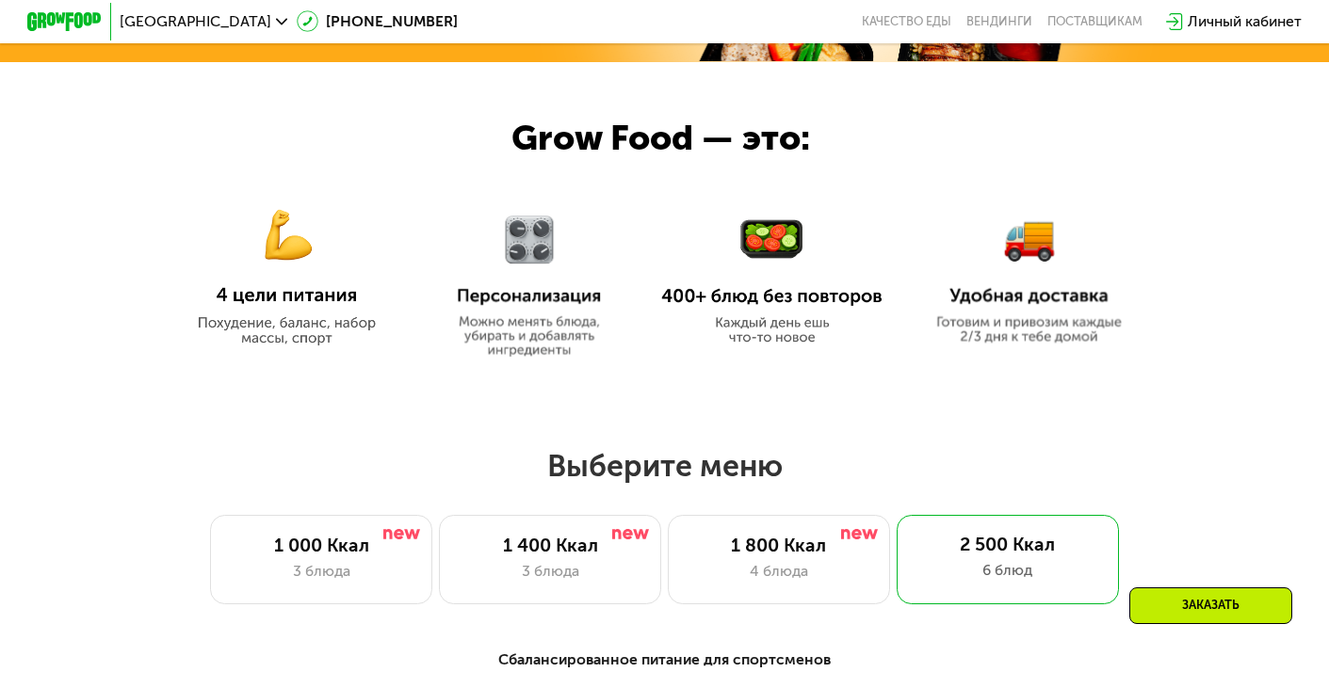
scroll to position [760, 0]
